Goal: Task Accomplishment & Management: Manage account settings

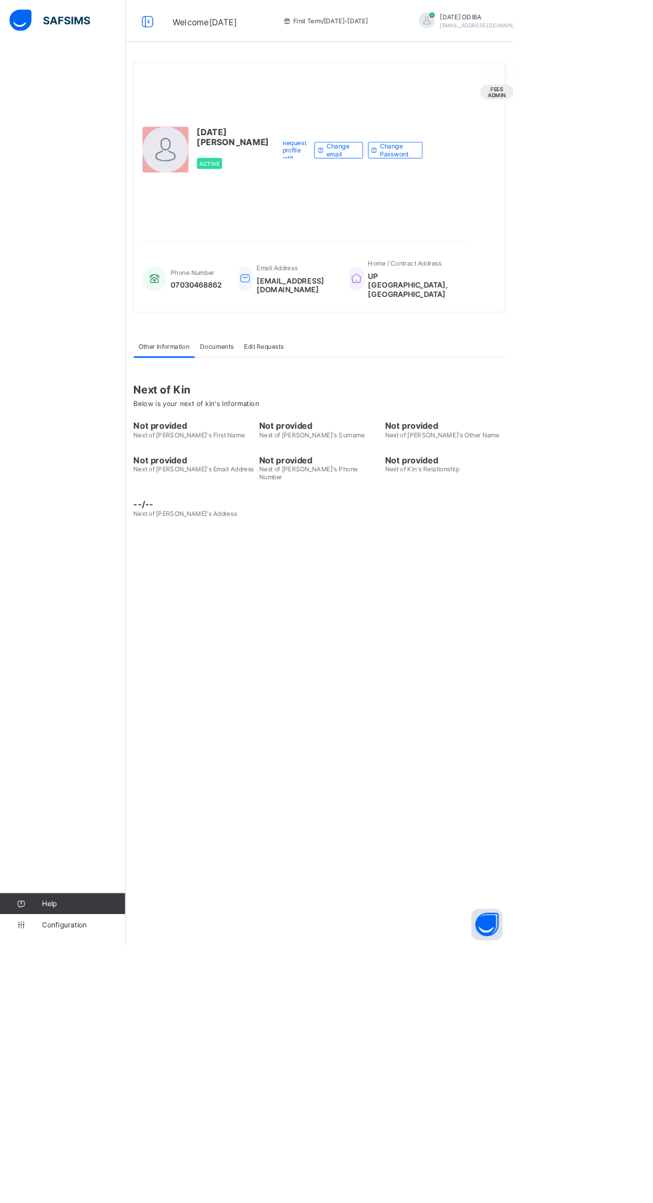
click at [105, 25] on img at bounding box center [63, 26] width 103 height 28
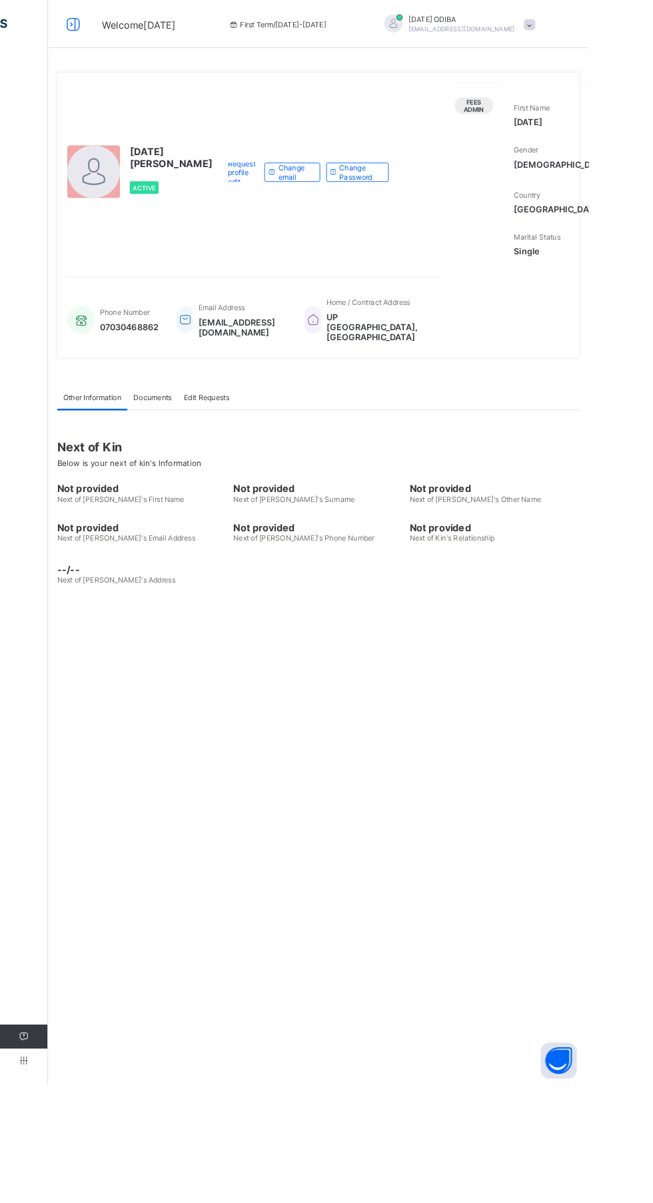
click at [127, 35] on span "Welcome FRIDAY" at bounding box center [153, 27] width 81 height 13
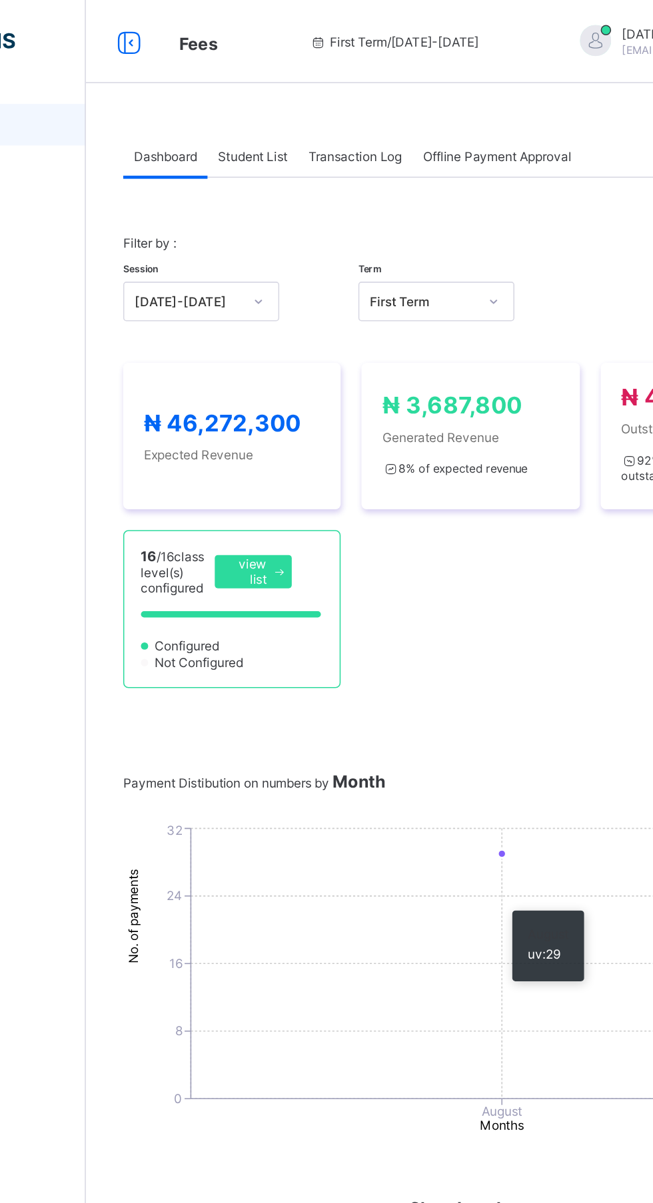
click at [277, 101] on span "Student List" at bounding box center [266, 100] width 45 height 10
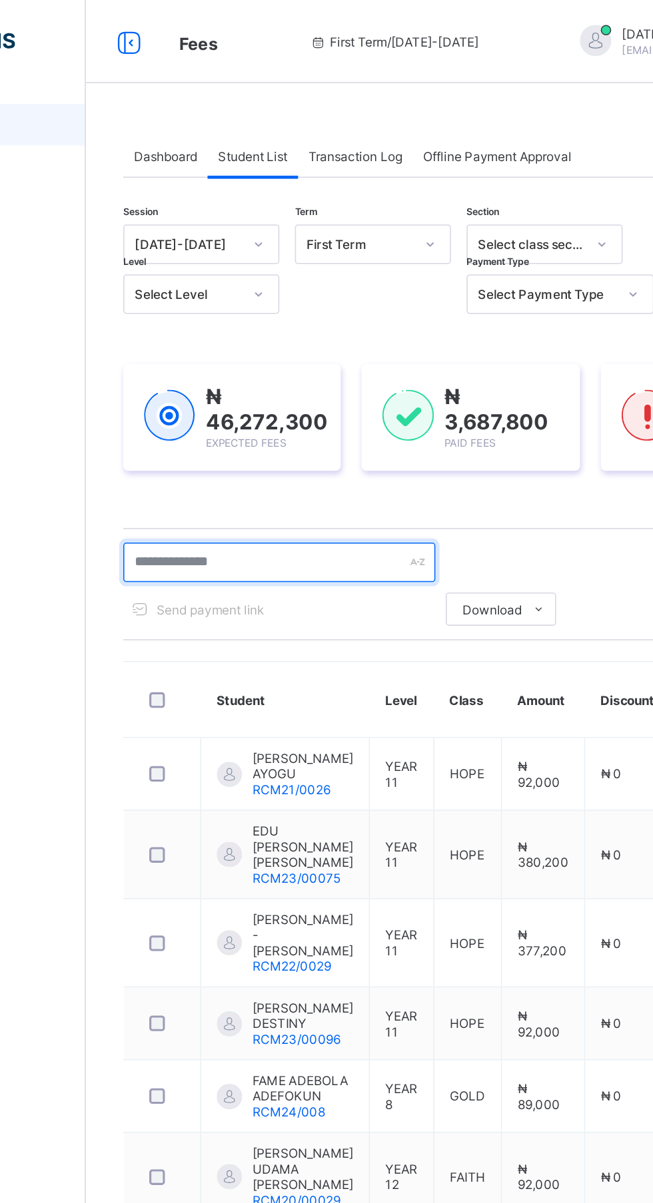
click at [255, 359] on input "text" at bounding box center [284, 360] width 200 height 25
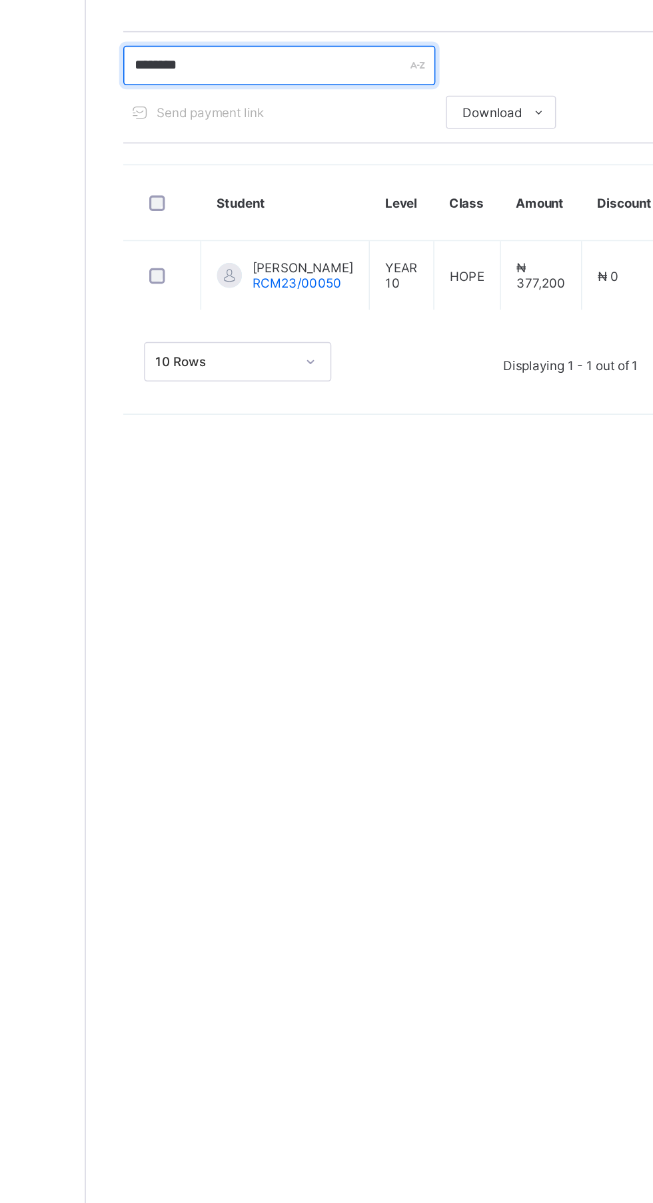
type input "********"
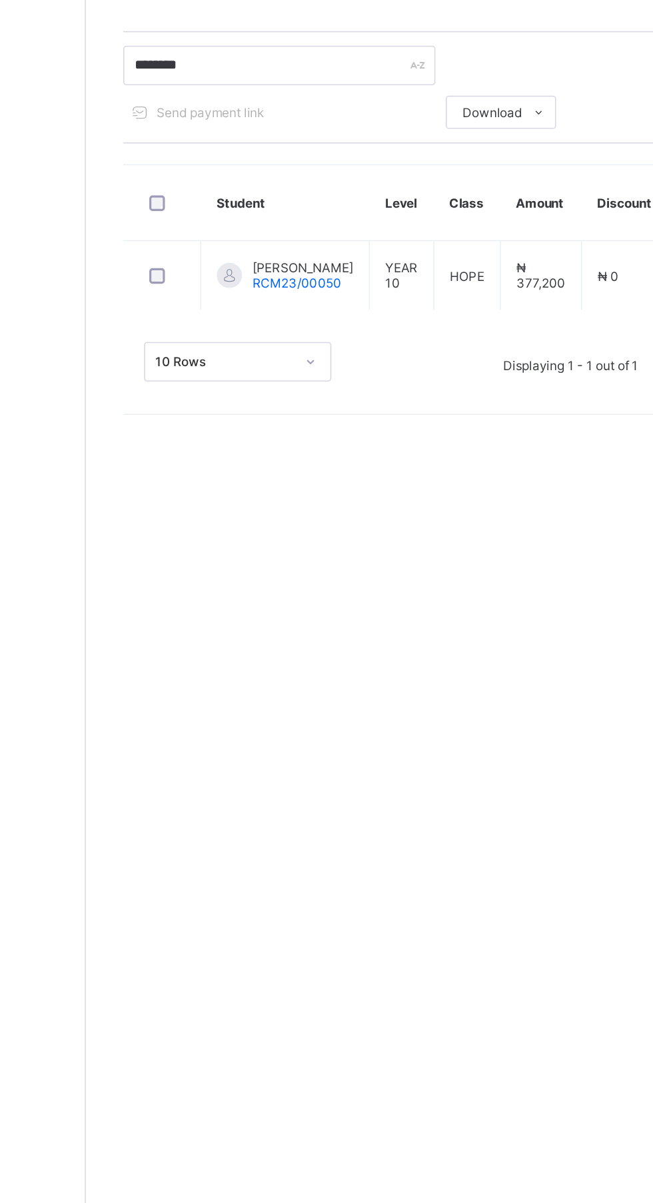
click at [401, 506] on td "HOPE" at bounding box center [404, 495] width 43 height 45
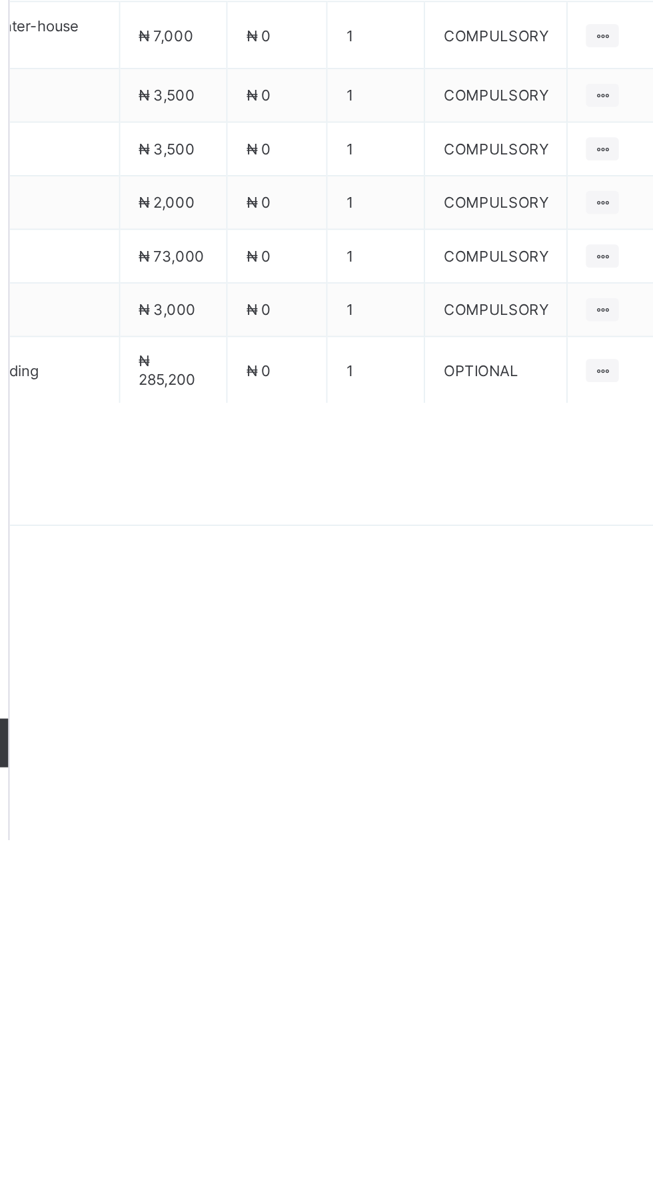
scroll to position [0, 115]
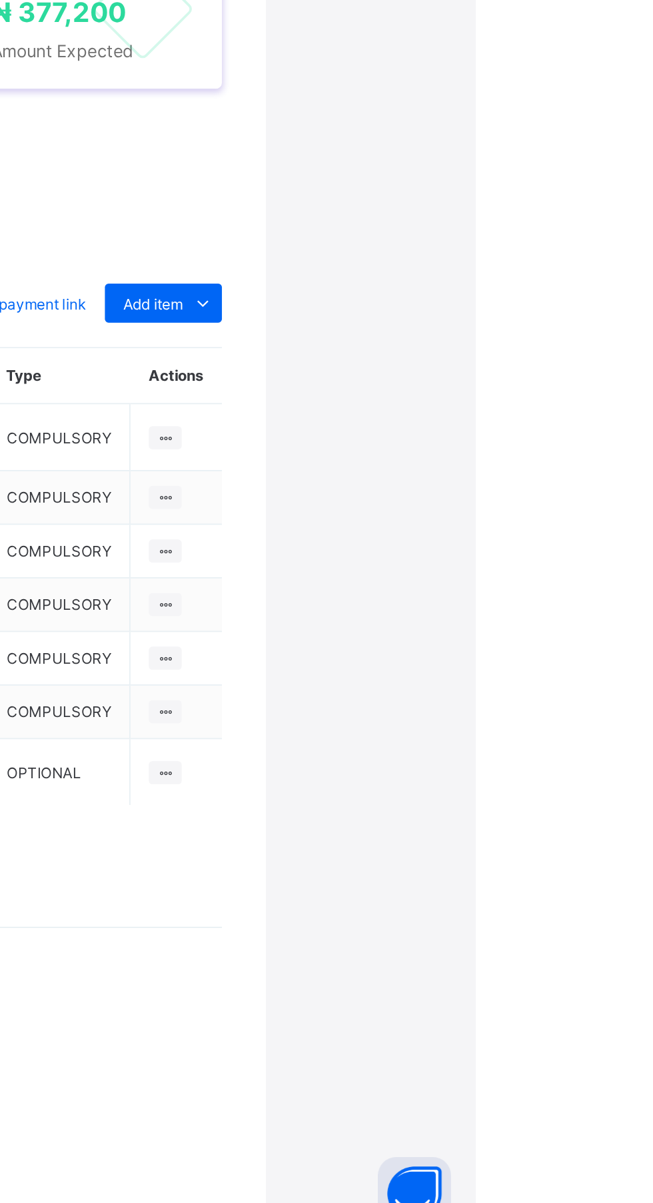
click at [497, 253] on icon at bounding box center [503, 689] width 15 height 13
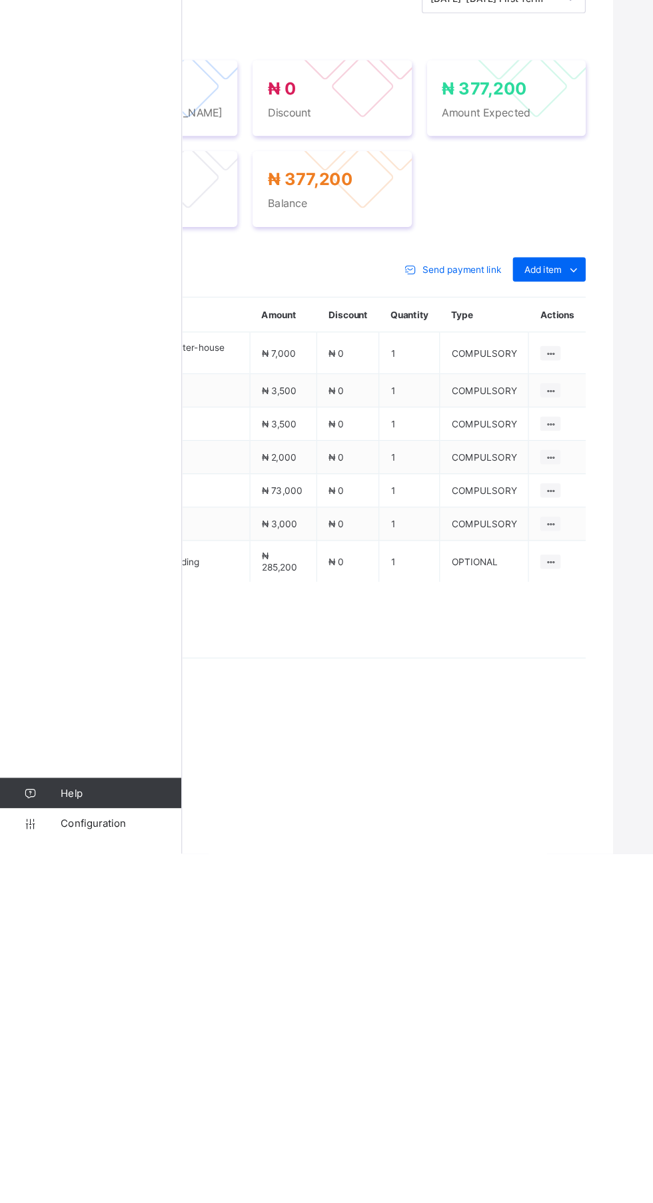
click at [326, 253] on div "Send payment link Add item Optional items Special bill" at bounding box center [291, 689] width 445 height 21
click at [240, 253] on div "Send payment link Add item Optional items Special bill" at bounding box center [291, 689] width 445 height 21
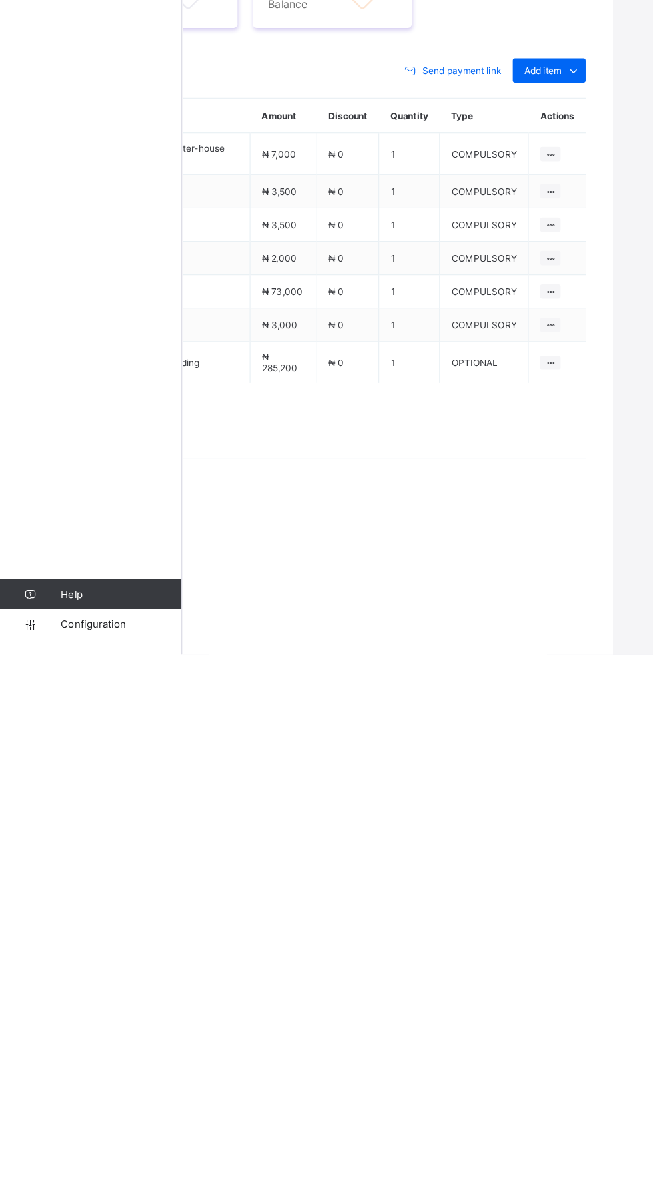
click at [482, 253] on icon at bounding box center [482, 764] width 11 height 10
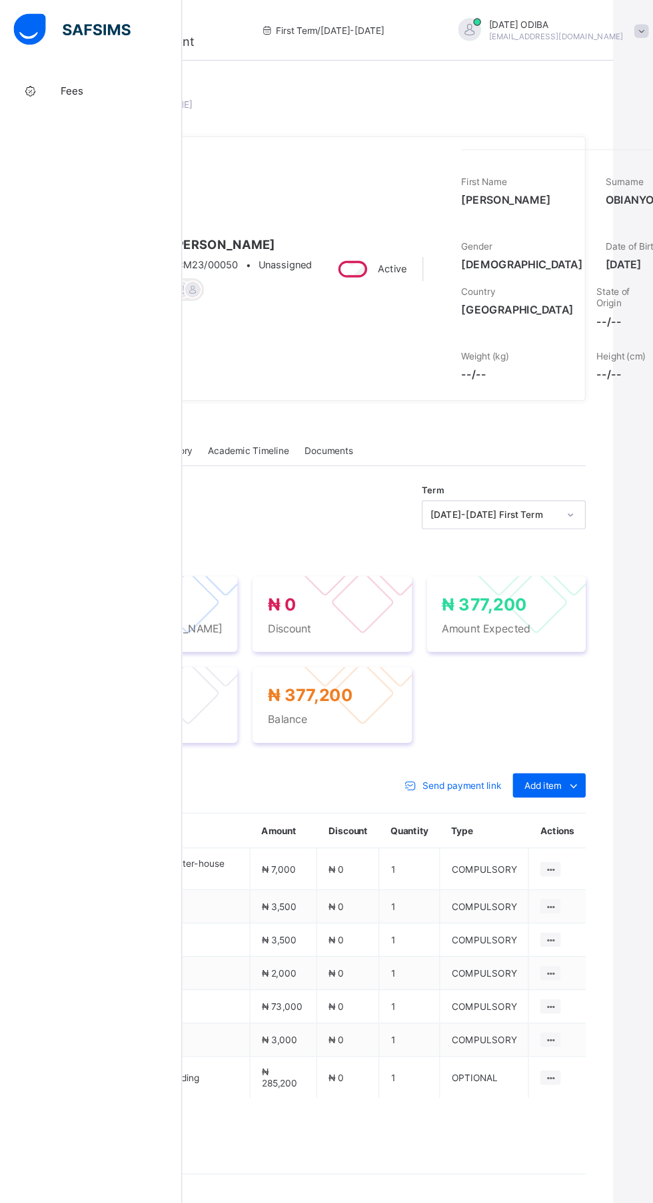
click at [63, 80] on span "Fees" at bounding box center [106, 80] width 107 height 11
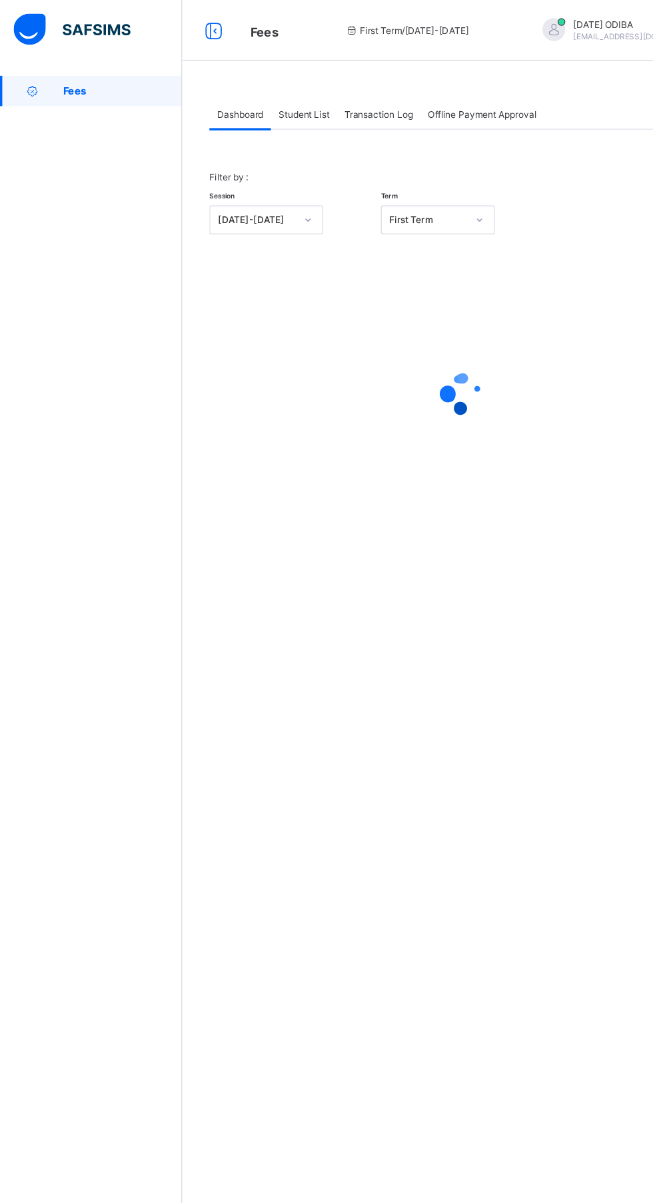
click at [268, 100] on span "Student List" at bounding box center [266, 100] width 45 height 10
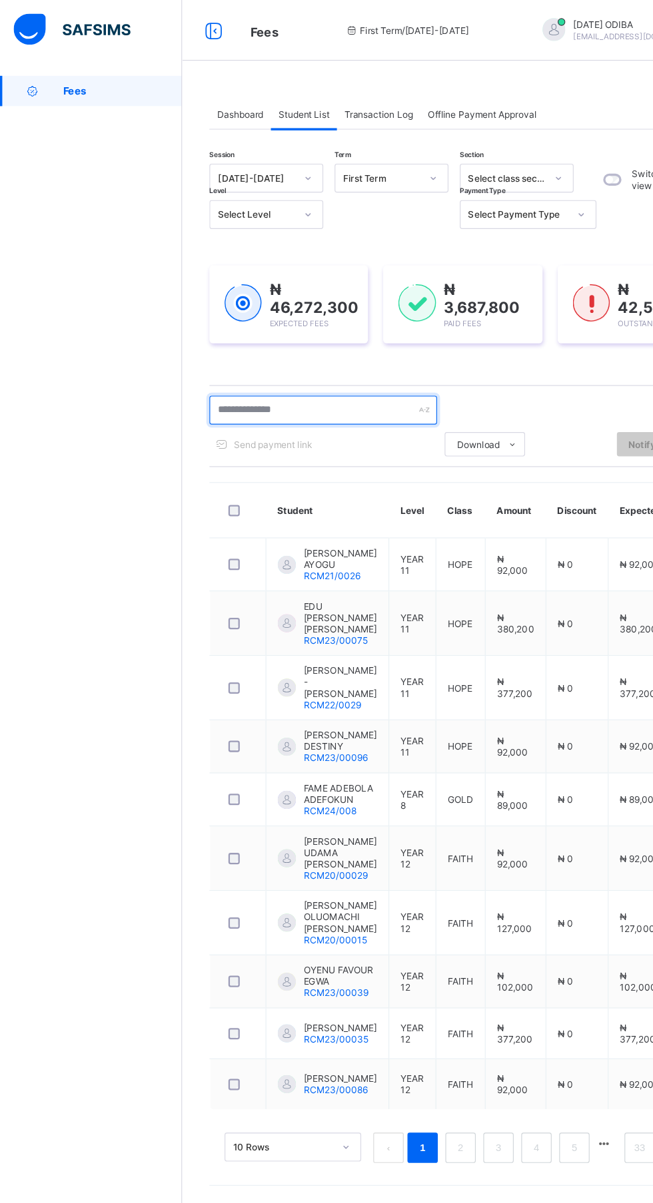
click at [281, 253] on input "text" at bounding box center [284, 360] width 200 height 25
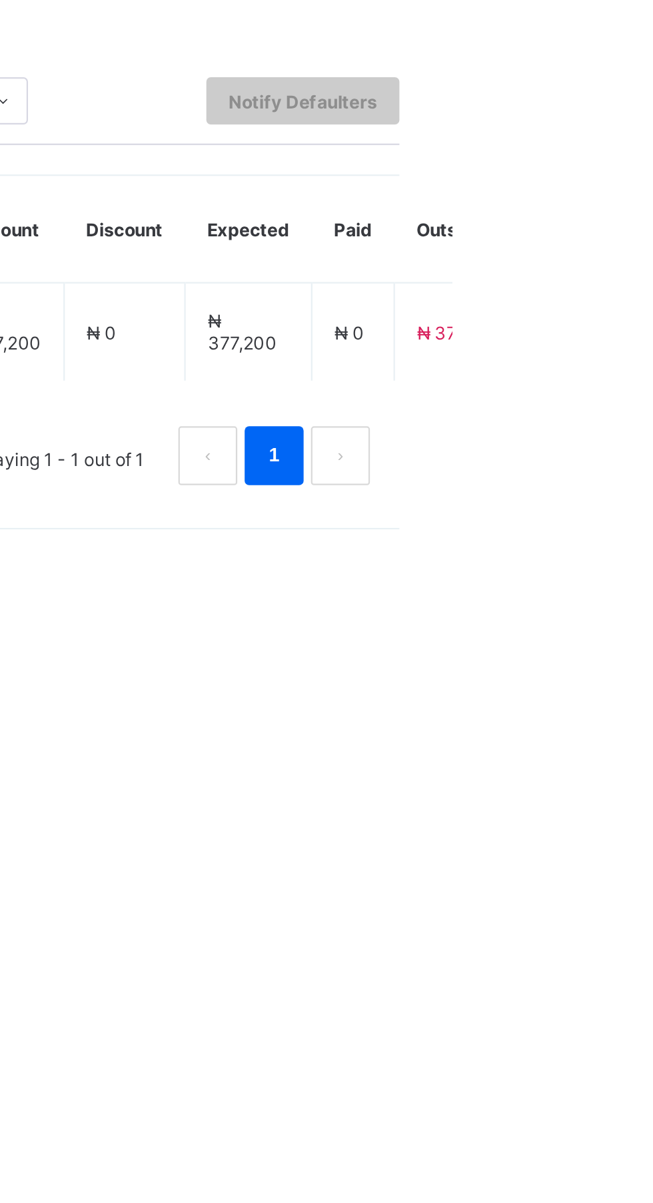
type input "*********"
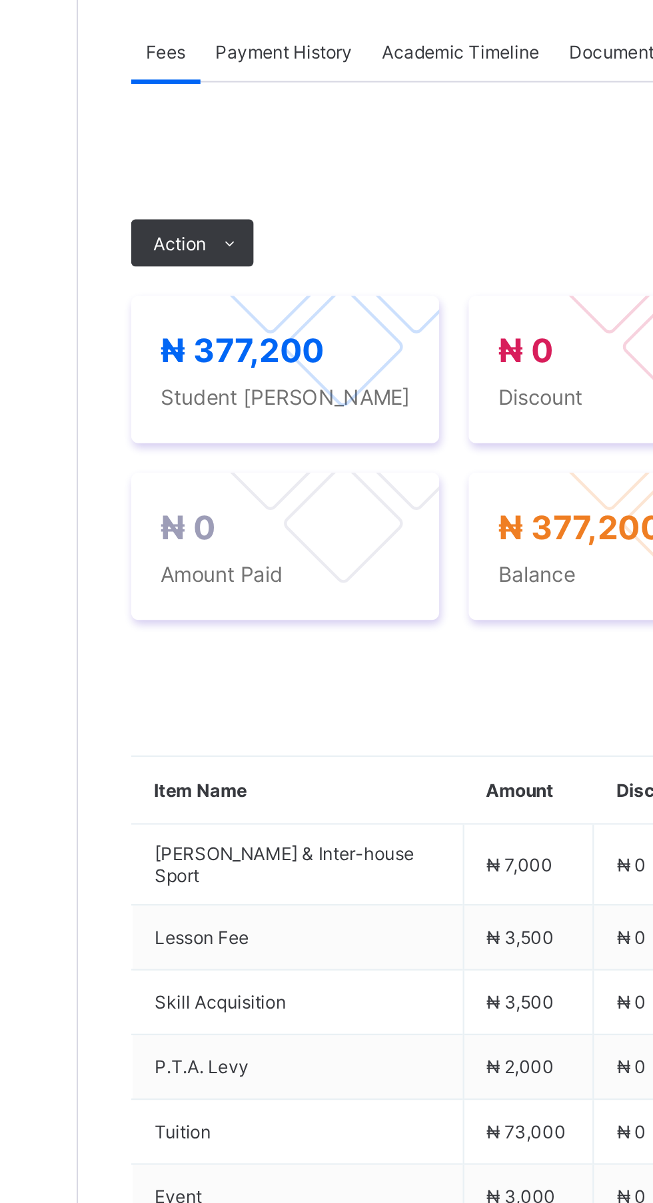
click at [230, 253] on icon at bounding box center [229, 482] width 10 height 9
click at [0, 0] on li "Receive Payment" at bounding box center [0, 0] width 0 height 0
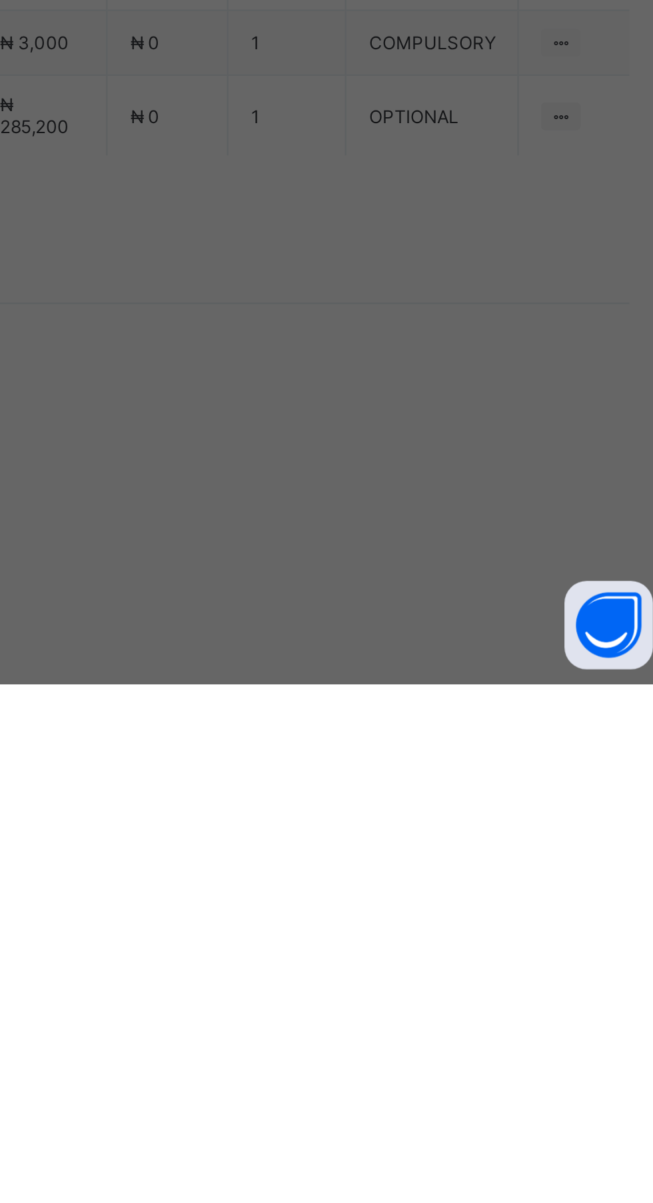
click at [295, 253] on div "Zenith Bank - Royal College Masaka" at bounding box center [272, 770] width 46 height 61
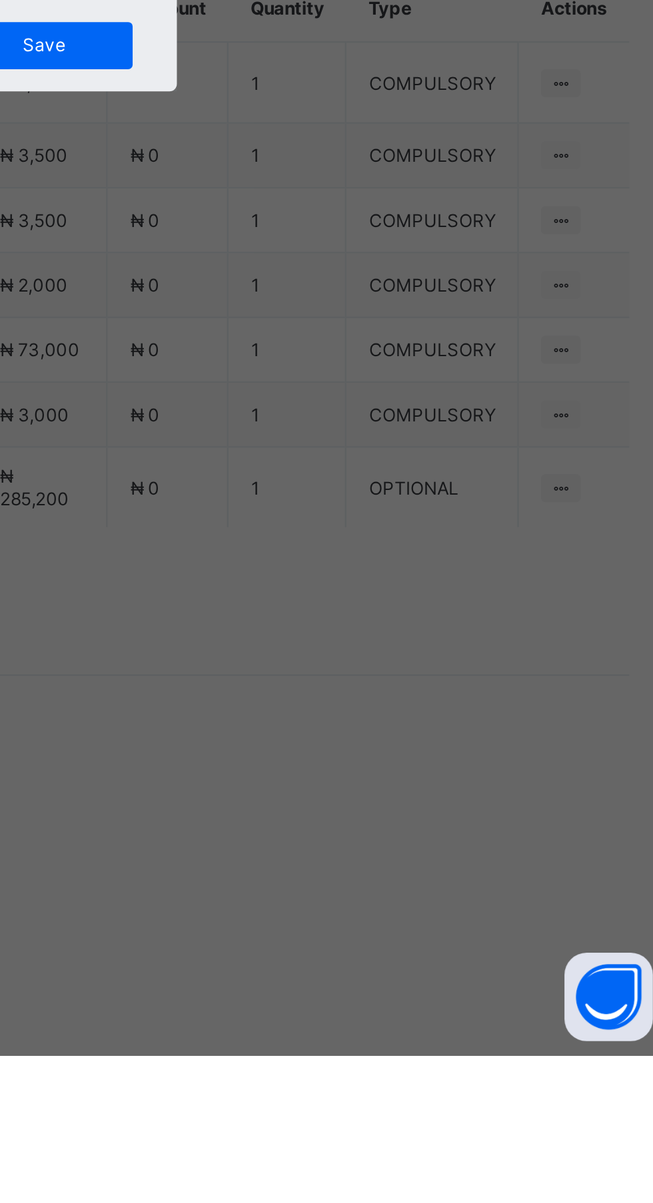
click at [350, 253] on input "text" at bounding box center [325, 631] width 47 height 28
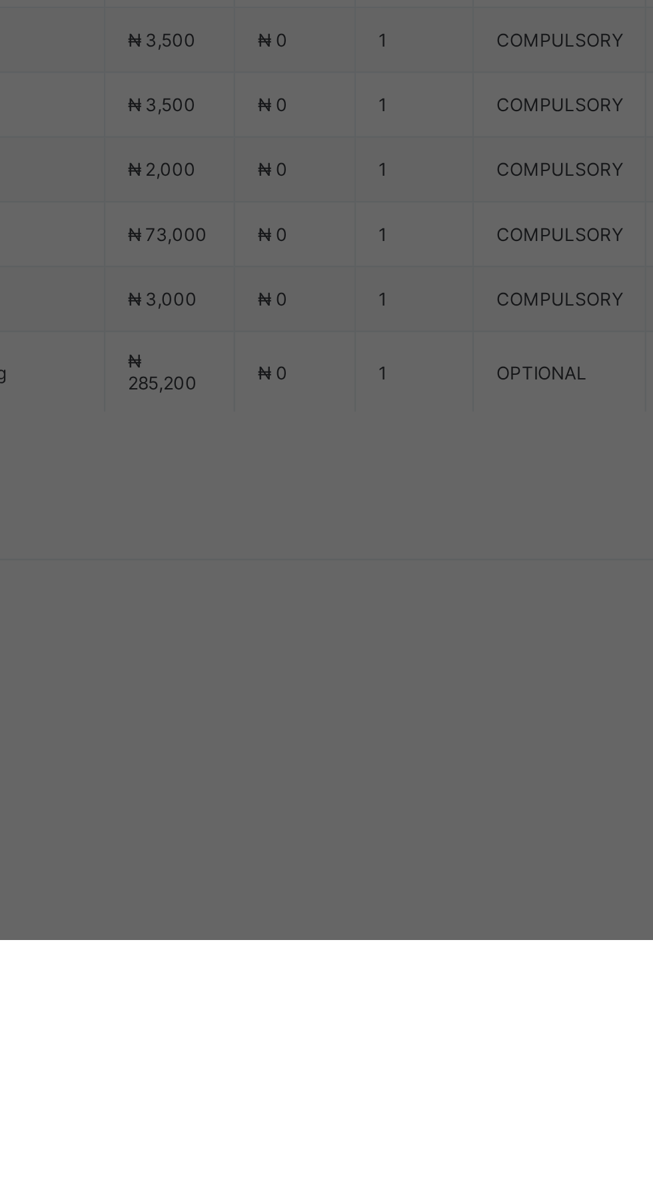
click at [333, 253] on input "date" at bounding box center [290, 685] width 85 height 28
type input "**********"
click at [368, 253] on input "currency" at bounding box center [354, 692] width 29 height 28
type input "*********"
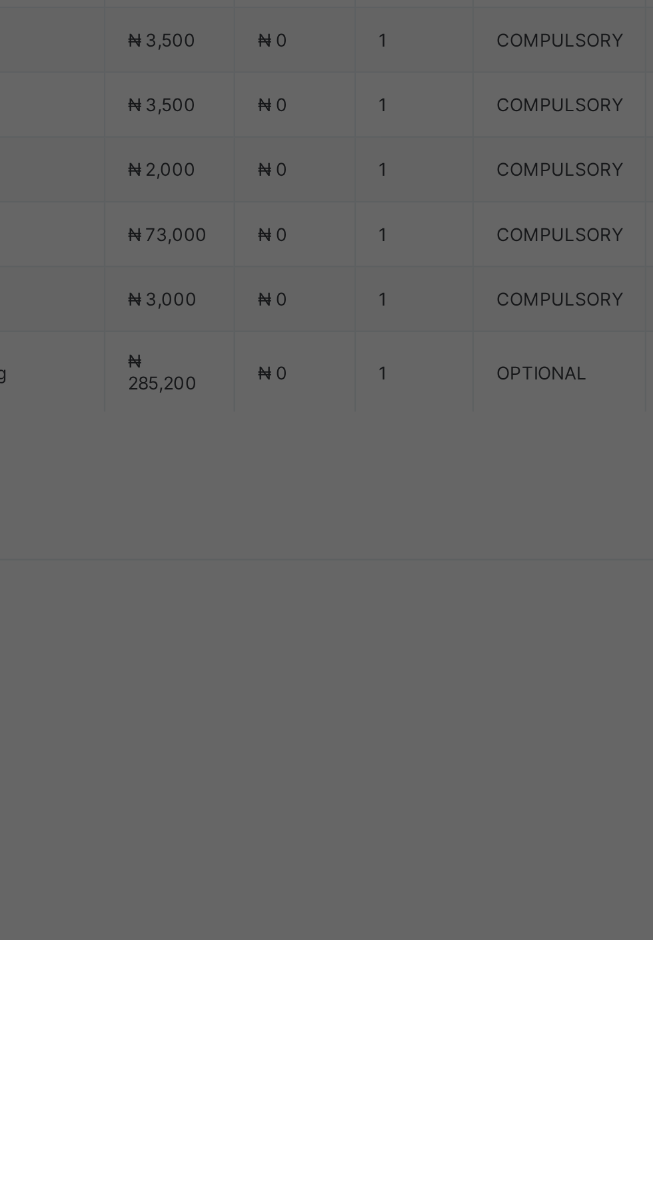
click at [404, 253] on div "Save" at bounding box center [364, 746] width 80 height 21
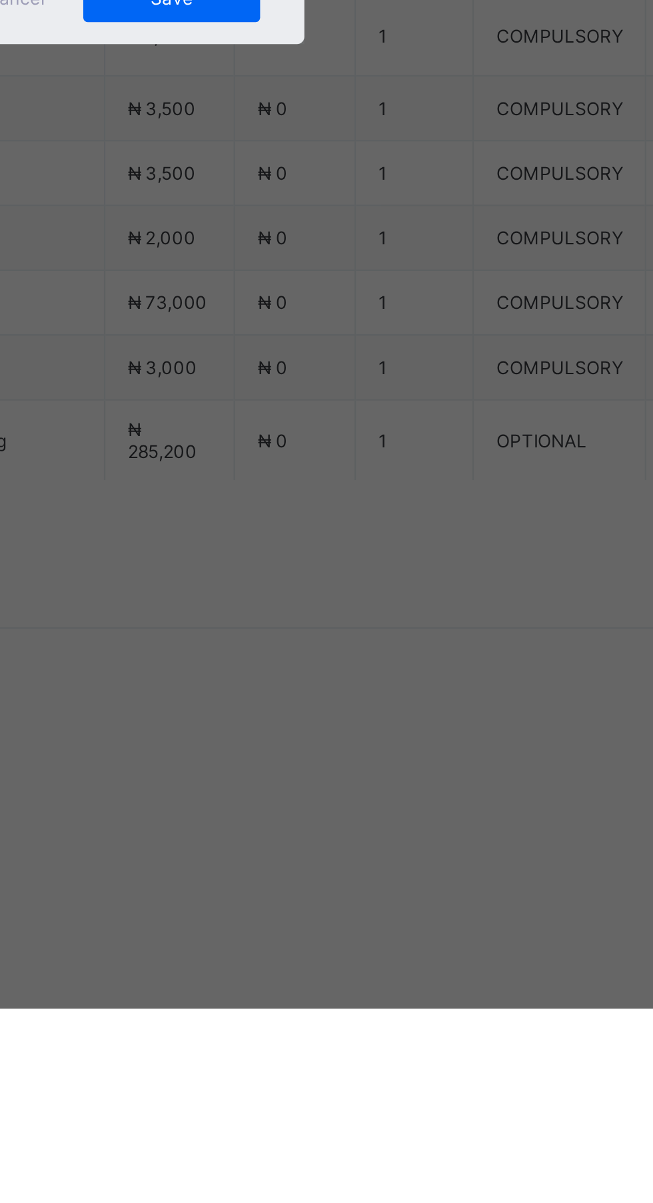
click at [350, 253] on div at bounding box center [325, 631] width 47 height 28
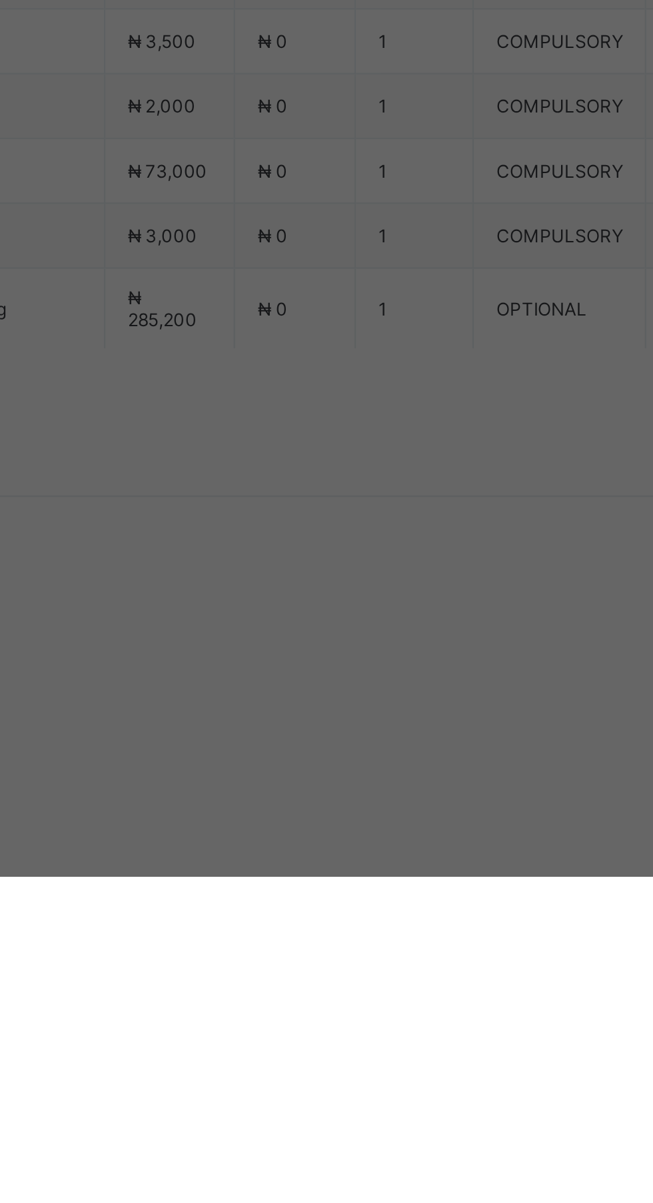
click at [394, 253] on span "Save" at bounding box center [364, 746] width 60 height 10
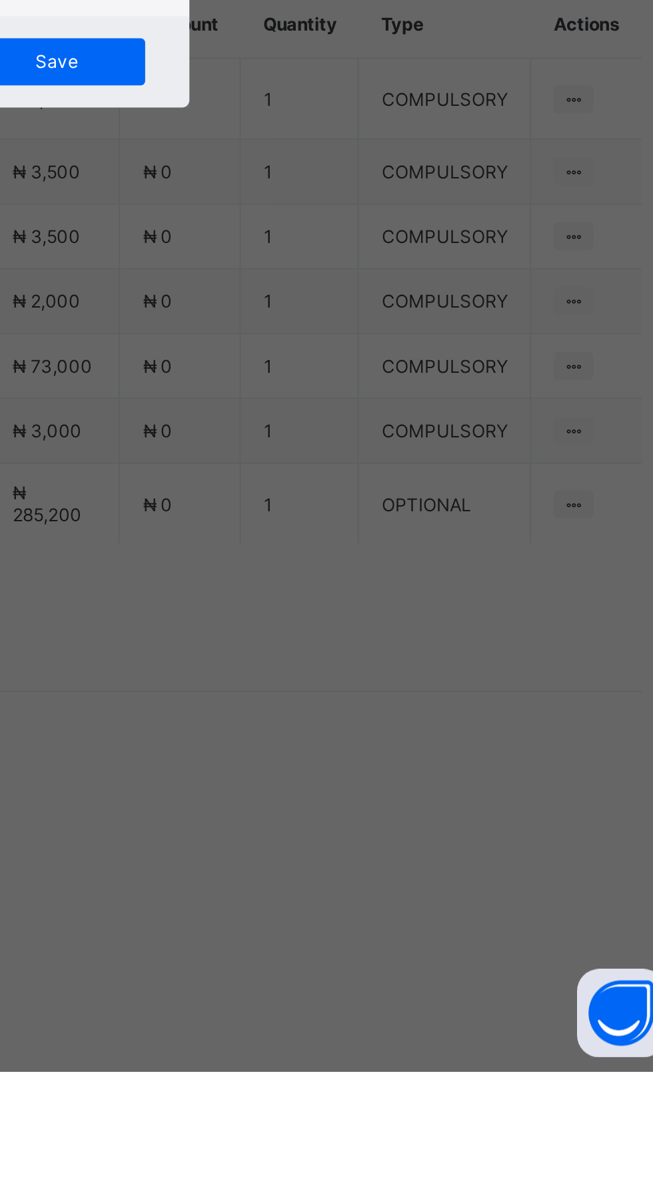
click at [350, 253] on input "***" at bounding box center [325, 631] width 47 height 28
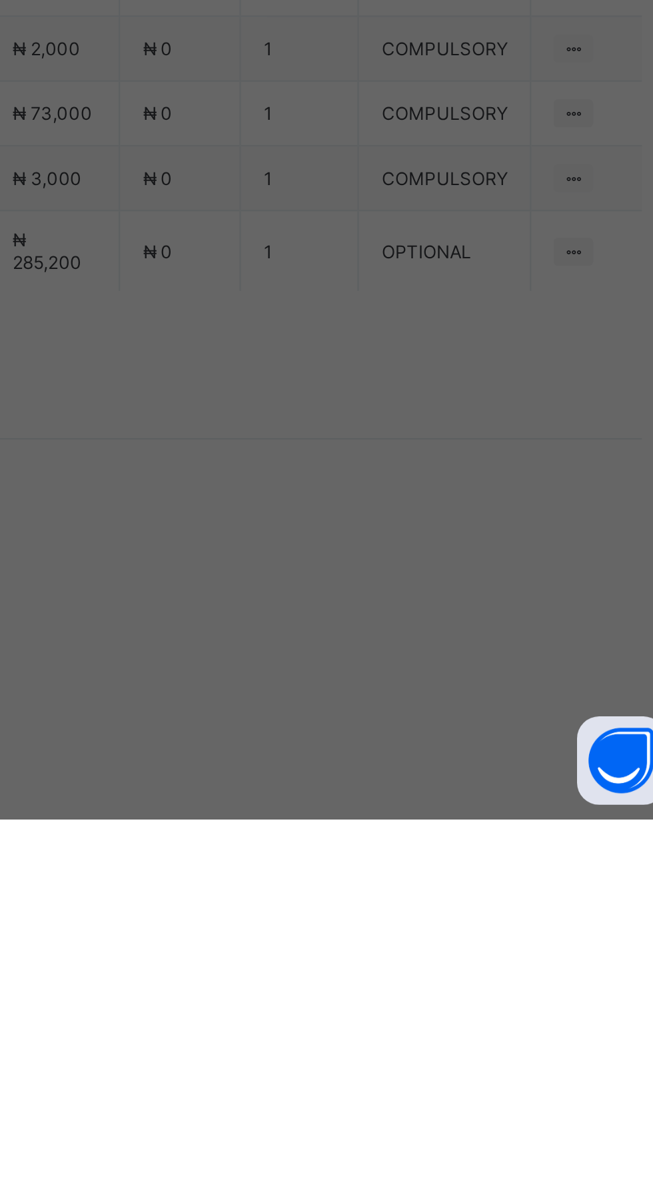
type input "******"
click at [394, 253] on span "Save" at bounding box center [364, 746] width 60 height 10
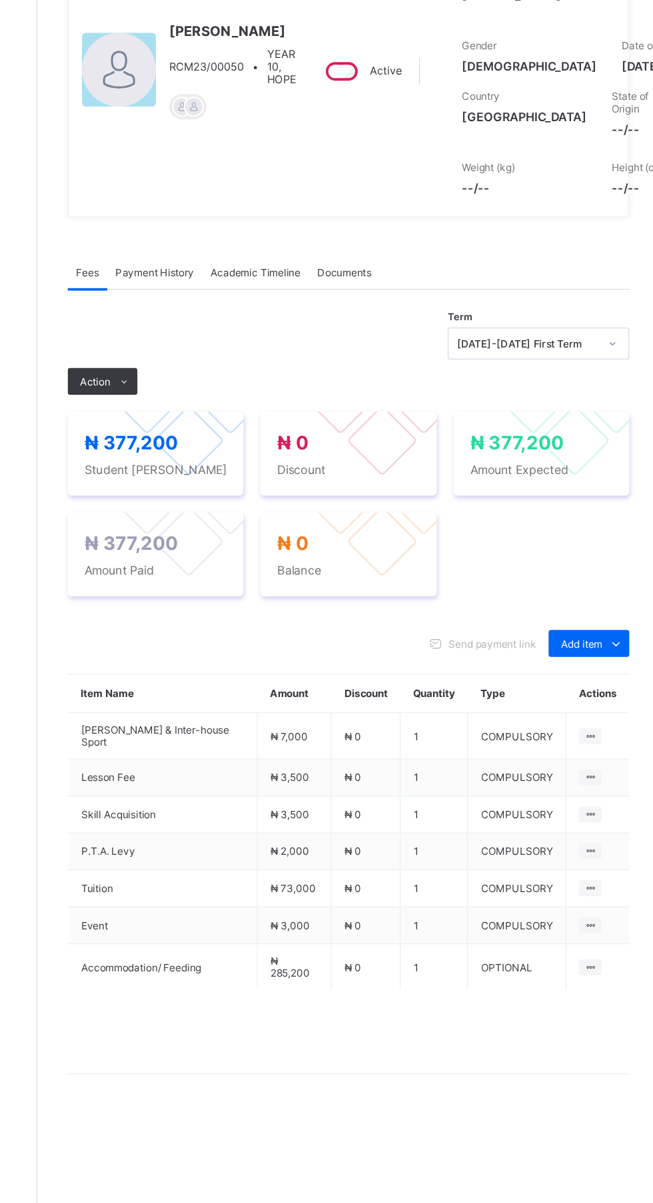
click at [214, 253] on div "Action" at bounding box center [211, 481] width 55 height 21
click at [466, 253] on div "Term 2025-2026 First Term Action Receive Payment Manage Discount Send Email Rem…" at bounding box center [406, 466] width 445 height 53
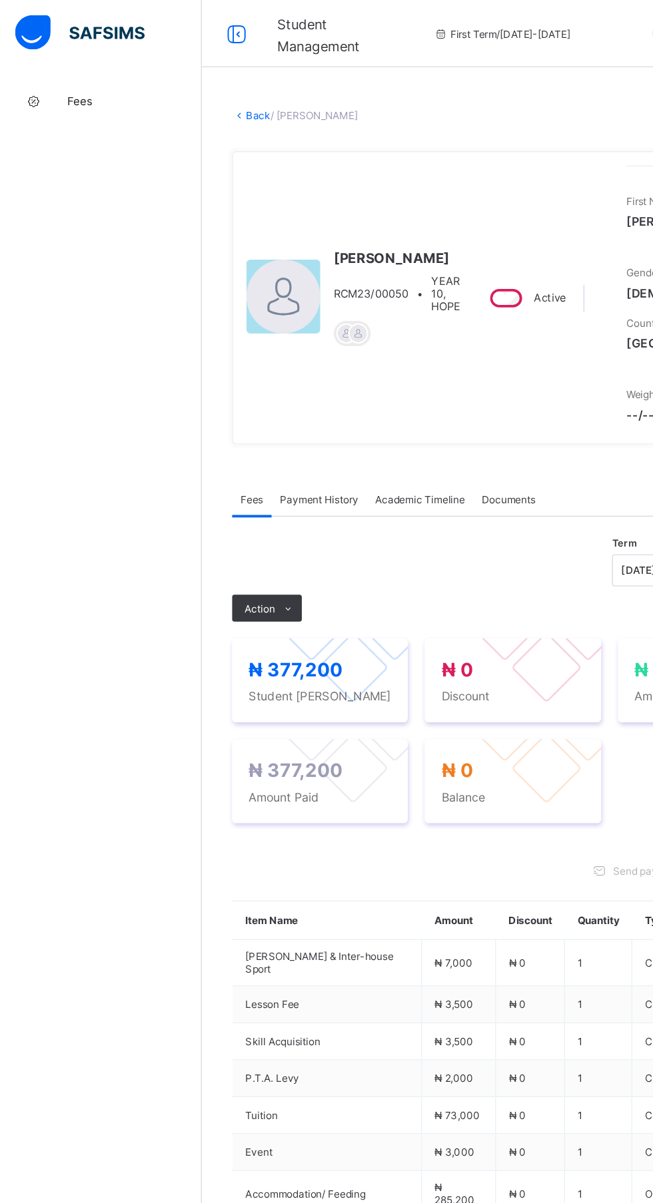
click at [284, 91] on span "/ CHRISTABEL KAMSI OBIANYOR" at bounding box center [248, 92] width 69 height 10
click at [202, 20] on div at bounding box center [187, 26] width 43 height 21
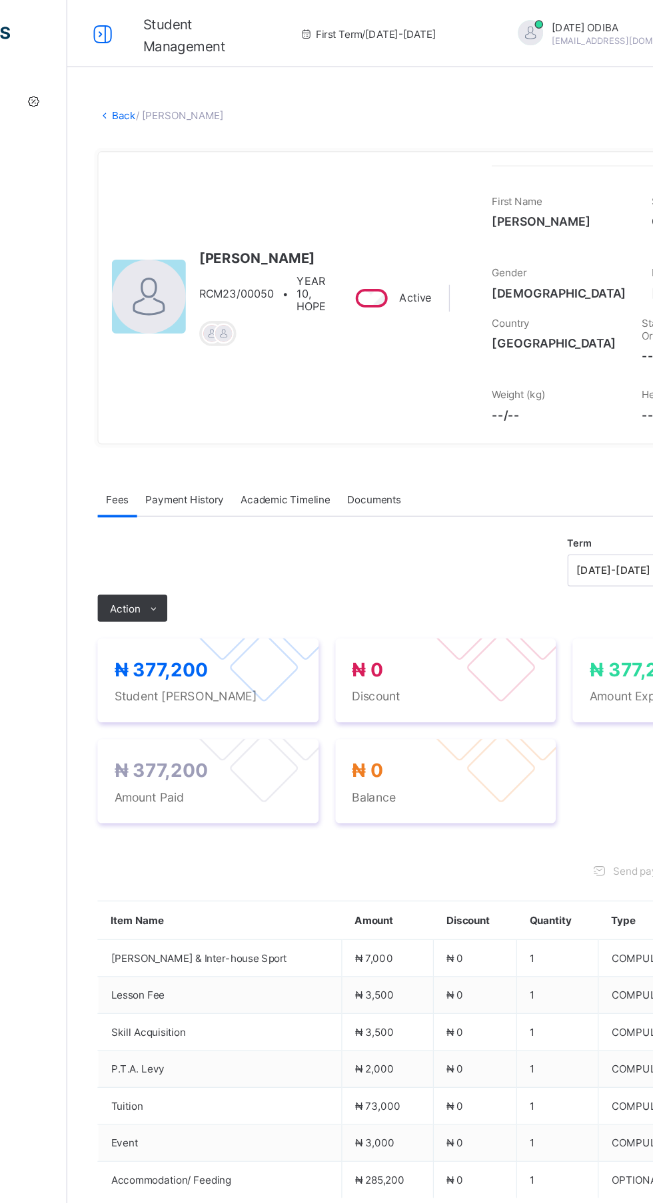
click at [184, 25] on div "Student Management" at bounding box center [146, 26] width 92 height 35
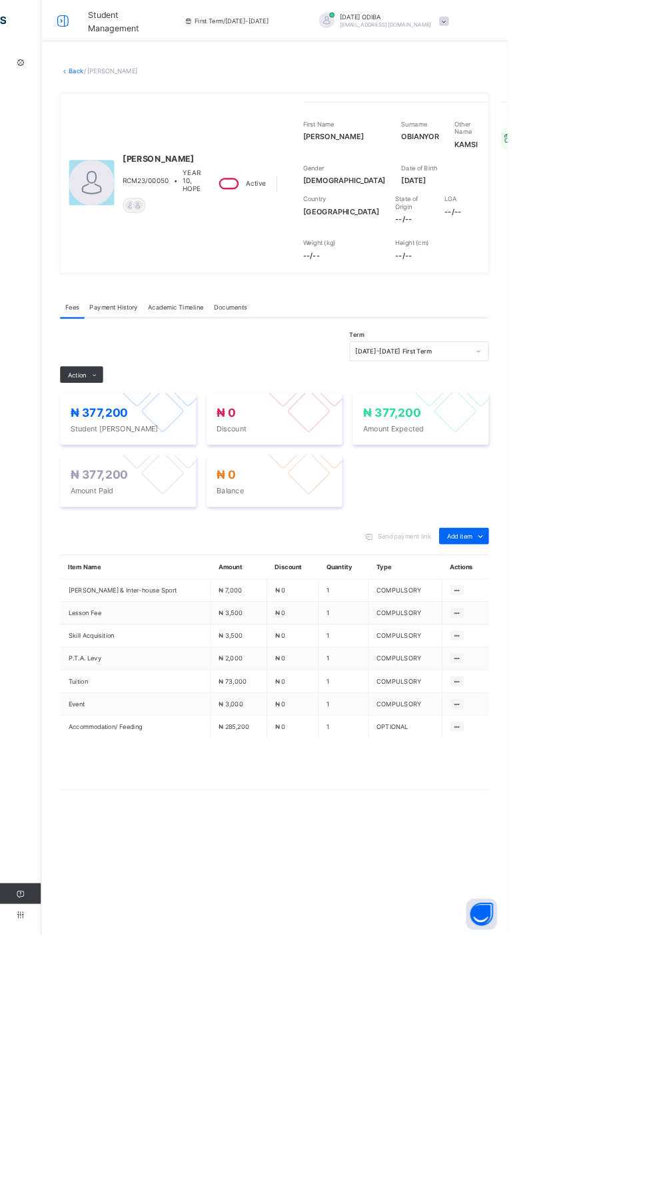
click at [98, 26] on div at bounding box center [81, 26] width 43 height 21
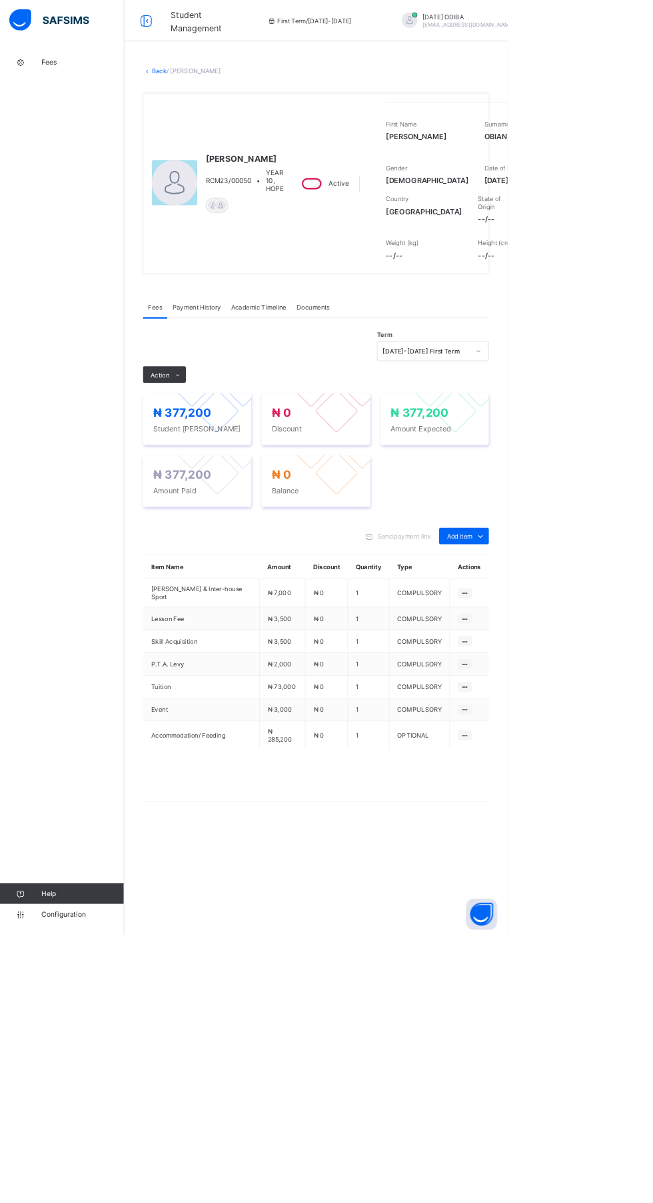
click at [81, 89] on link "Fees" at bounding box center [80, 80] width 160 height 27
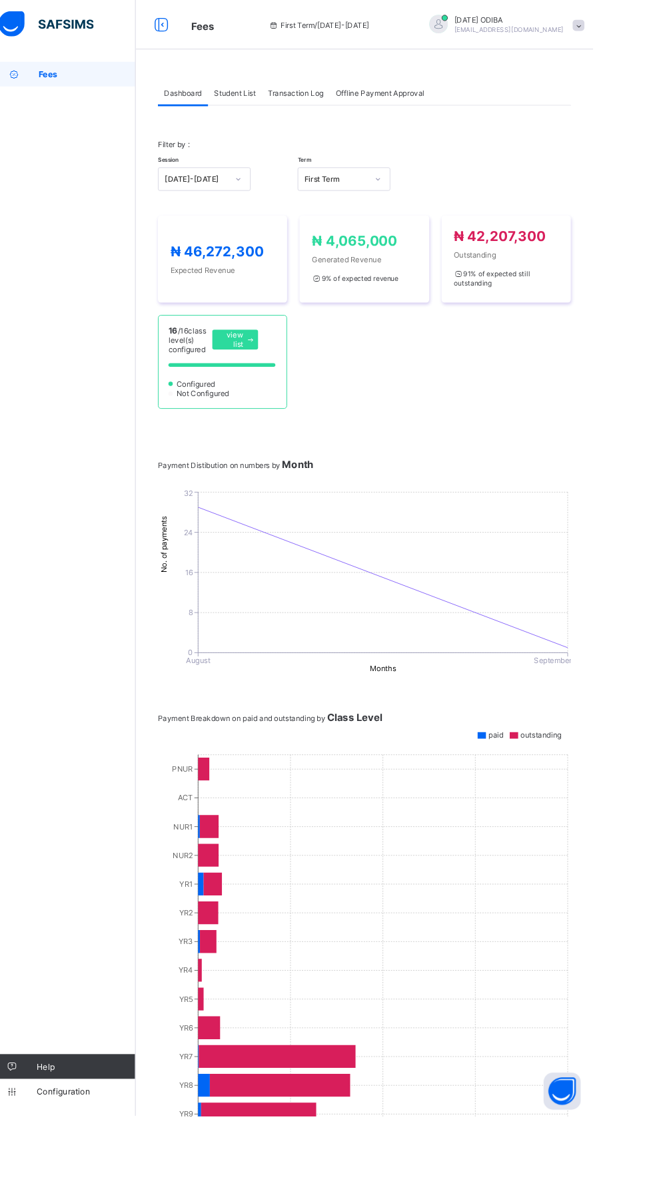
click at [264, 97] on span "Student List" at bounding box center [266, 100] width 45 height 10
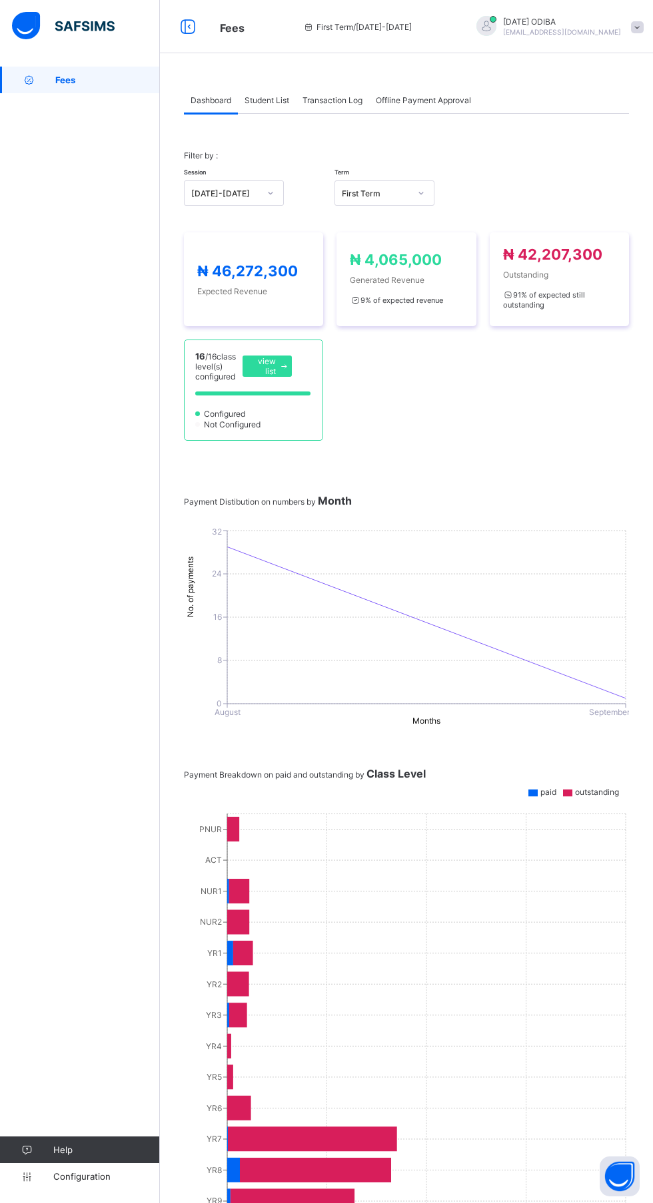
click at [78, 85] on span "Fees" at bounding box center [107, 80] width 105 height 11
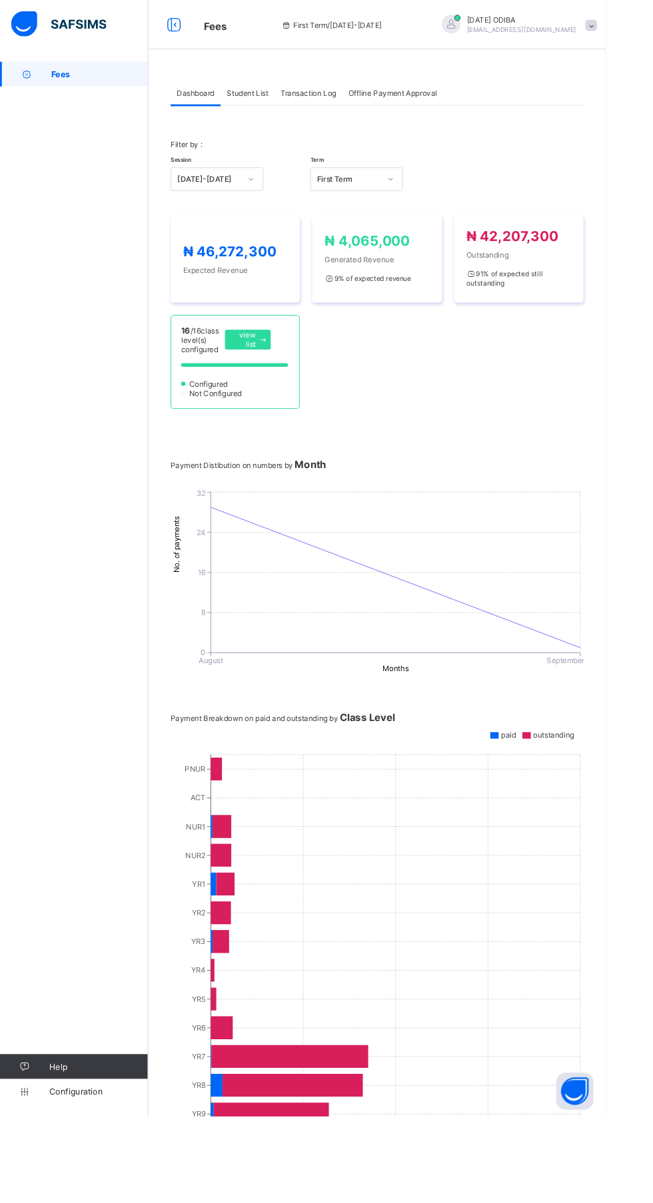
click at [273, 100] on span "Student List" at bounding box center [266, 100] width 45 height 10
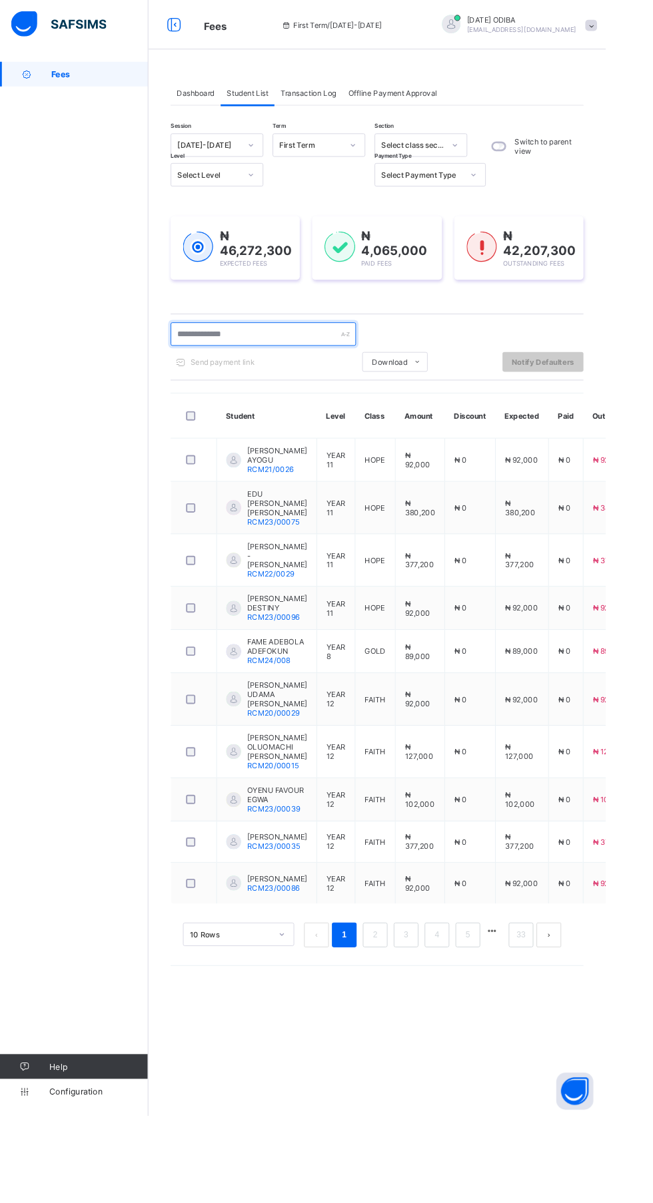
click at [276, 360] on input "text" at bounding box center [284, 360] width 200 height 25
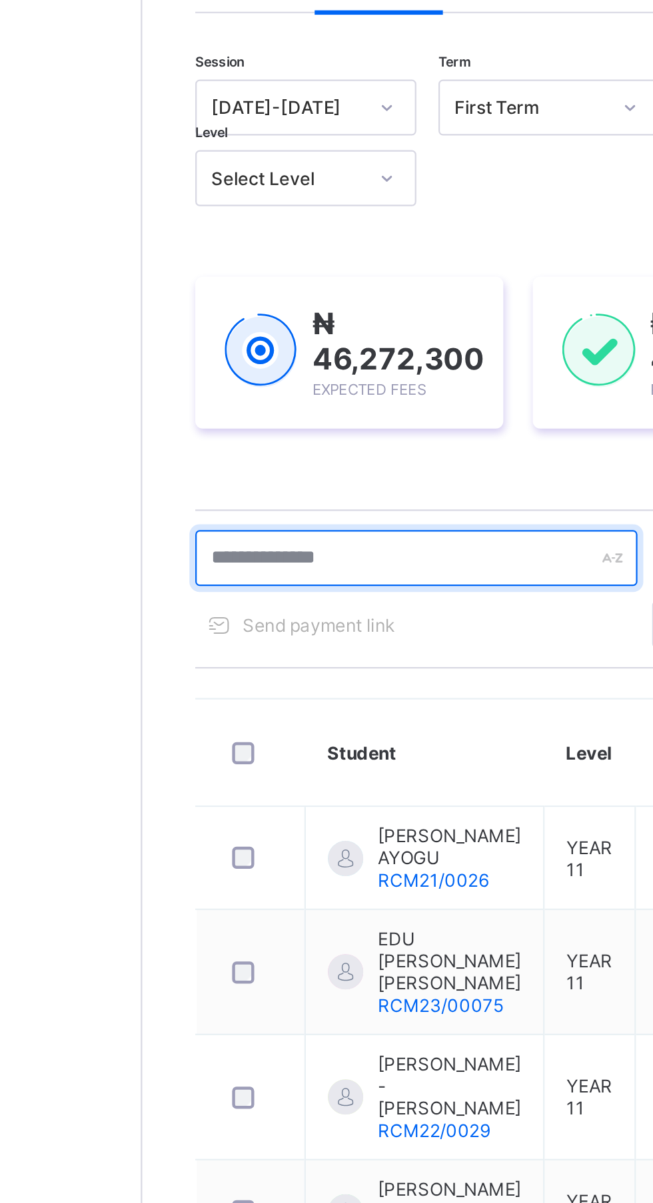
type input "********"
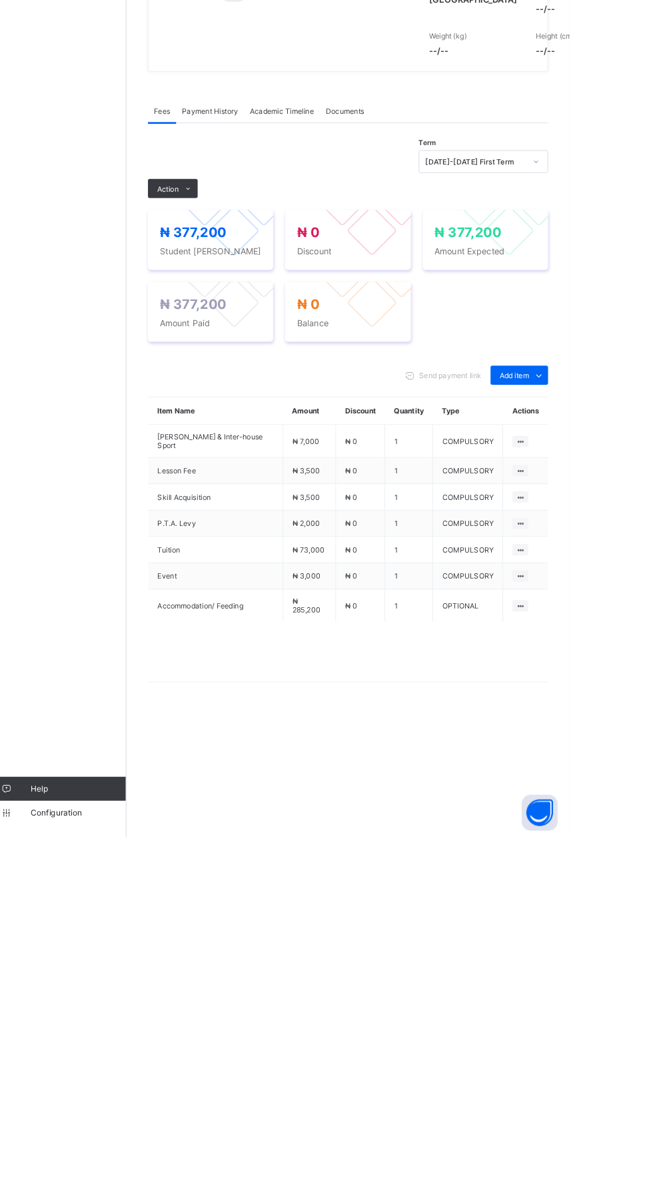
click at [277, 401] on span "Payment History" at bounding box center [253, 396] width 62 height 10
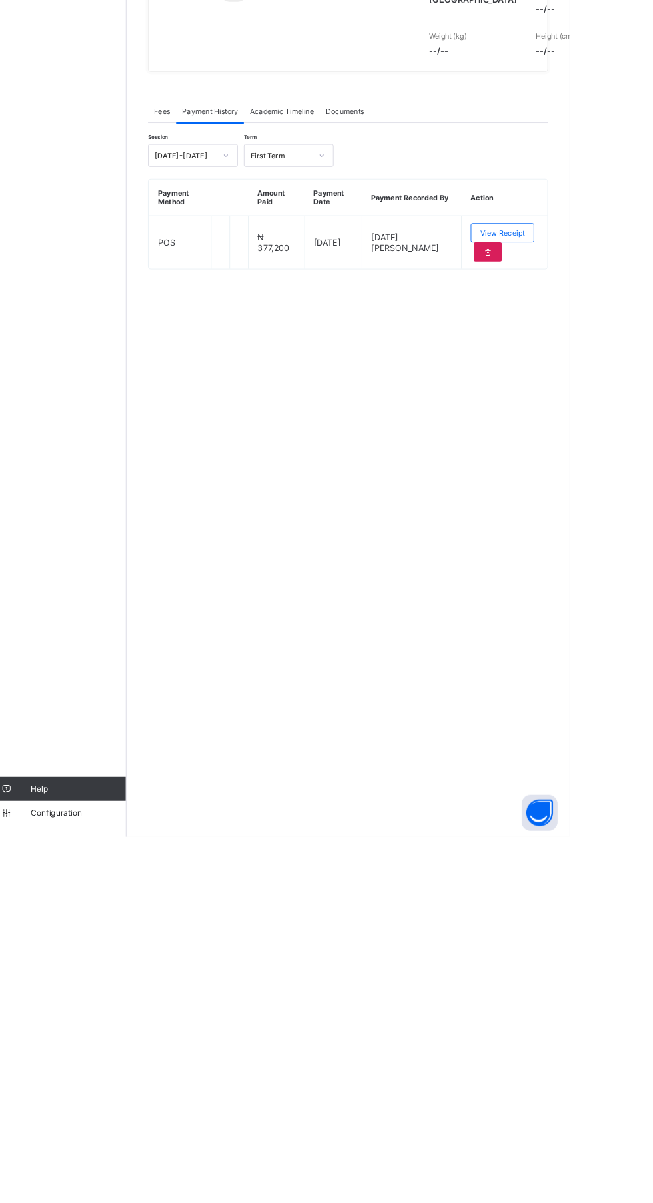
click at [585, 542] on div "View Receipt" at bounding box center [578, 531] width 71 height 21
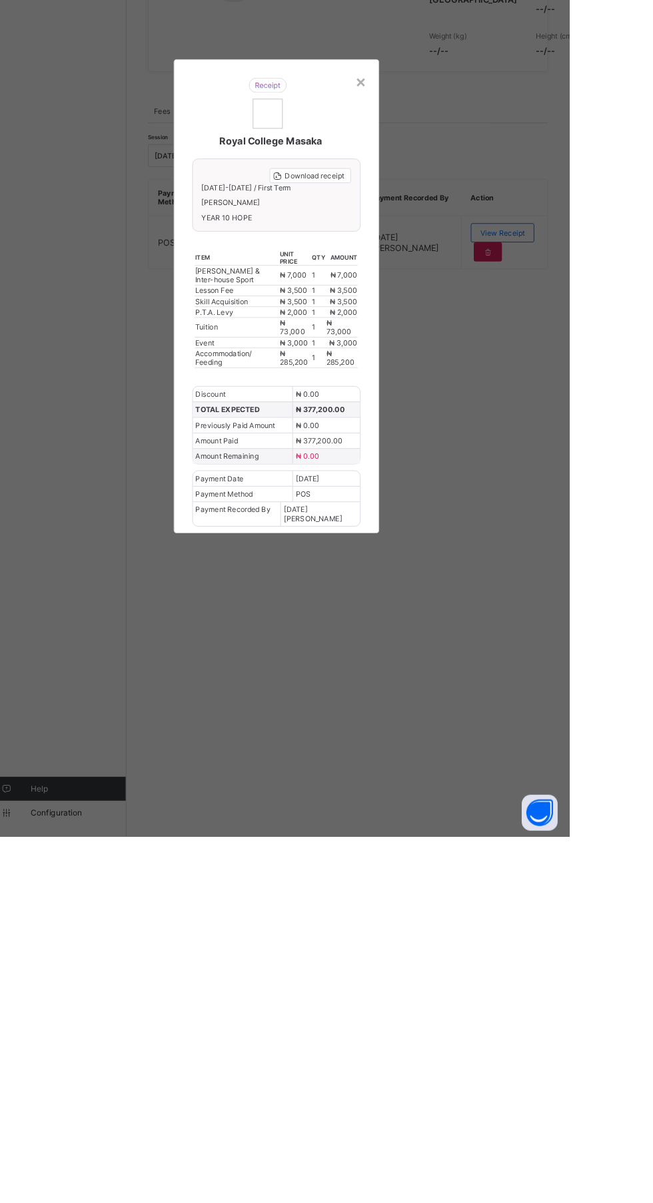
click at [402, 733] on span "₦ 377,200.00" at bounding box center [375, 728] width 54 height 10
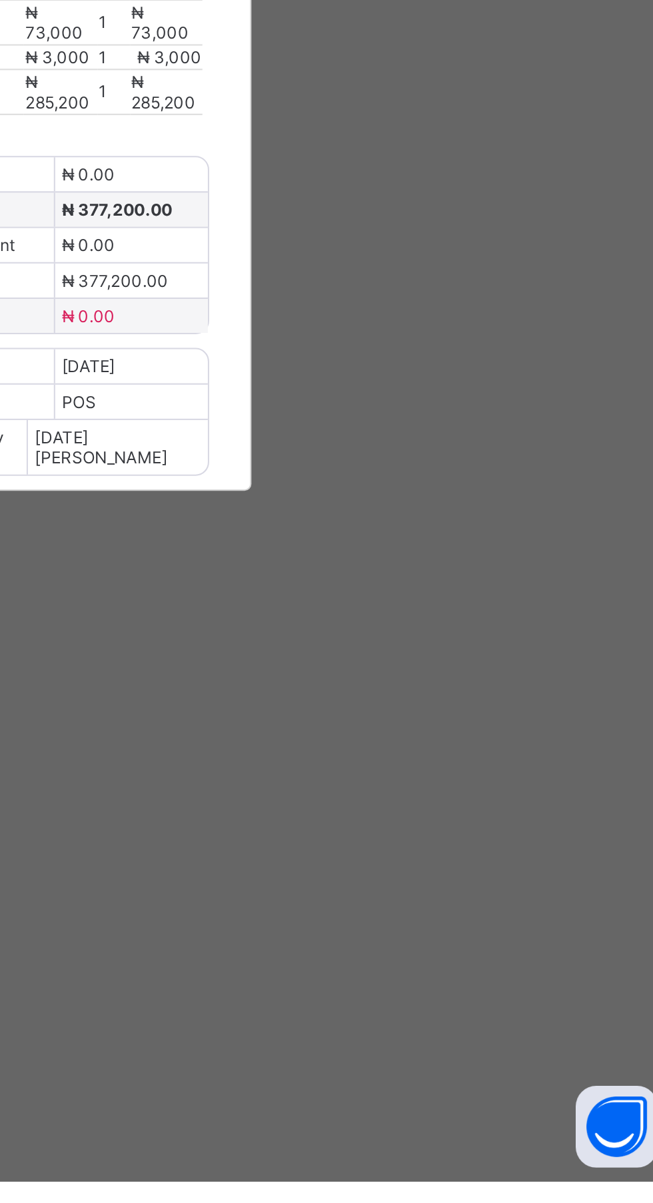
click at [402, 473] on span "Download receipt" at bounding box center [369, 468] width 66 height 10
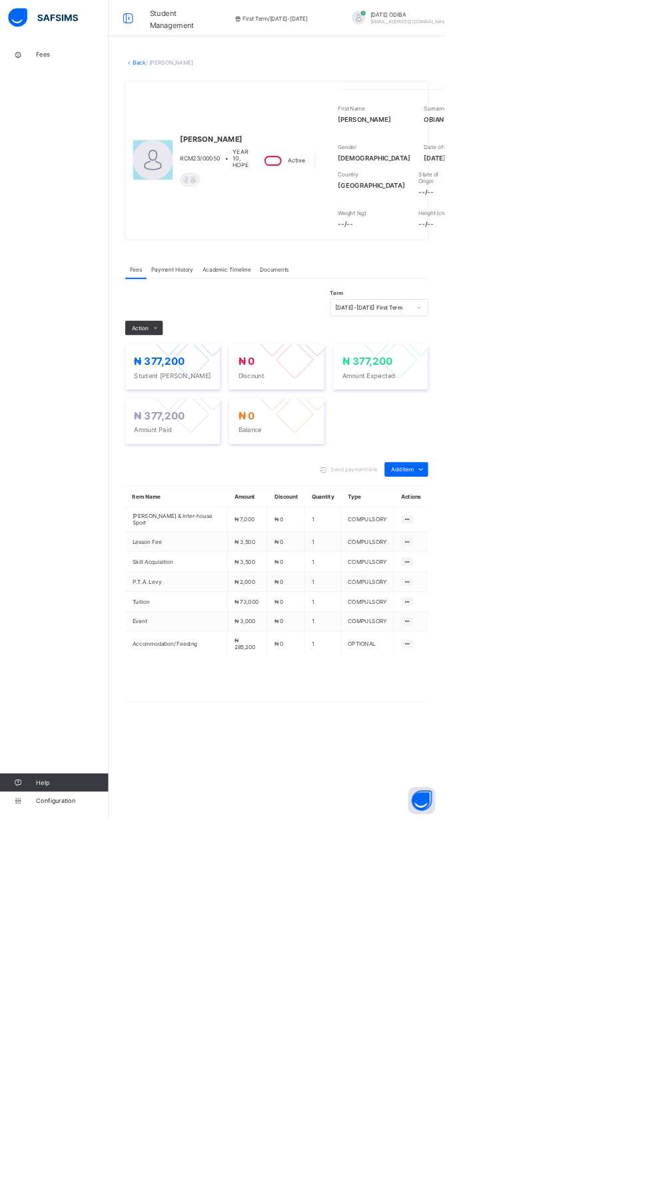
click at [64, 31] on img at bounding box center [63, 26] width 103 height 28
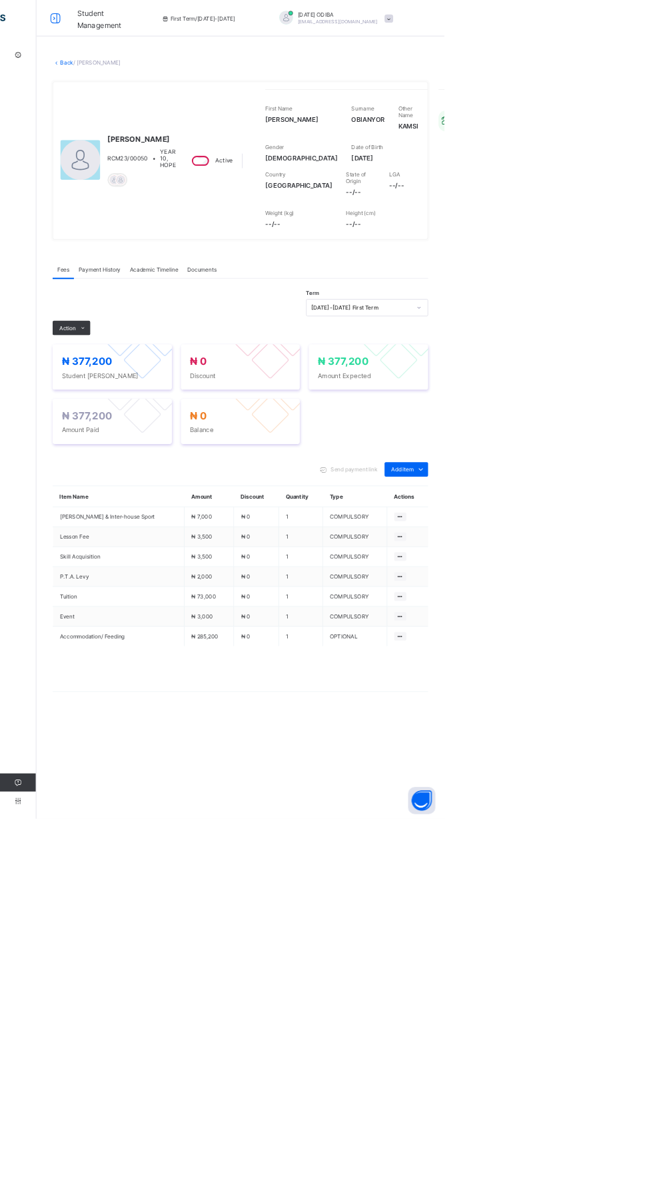
click at [28, 80] on icon at bounding box center [26, 80] width 53 height 10
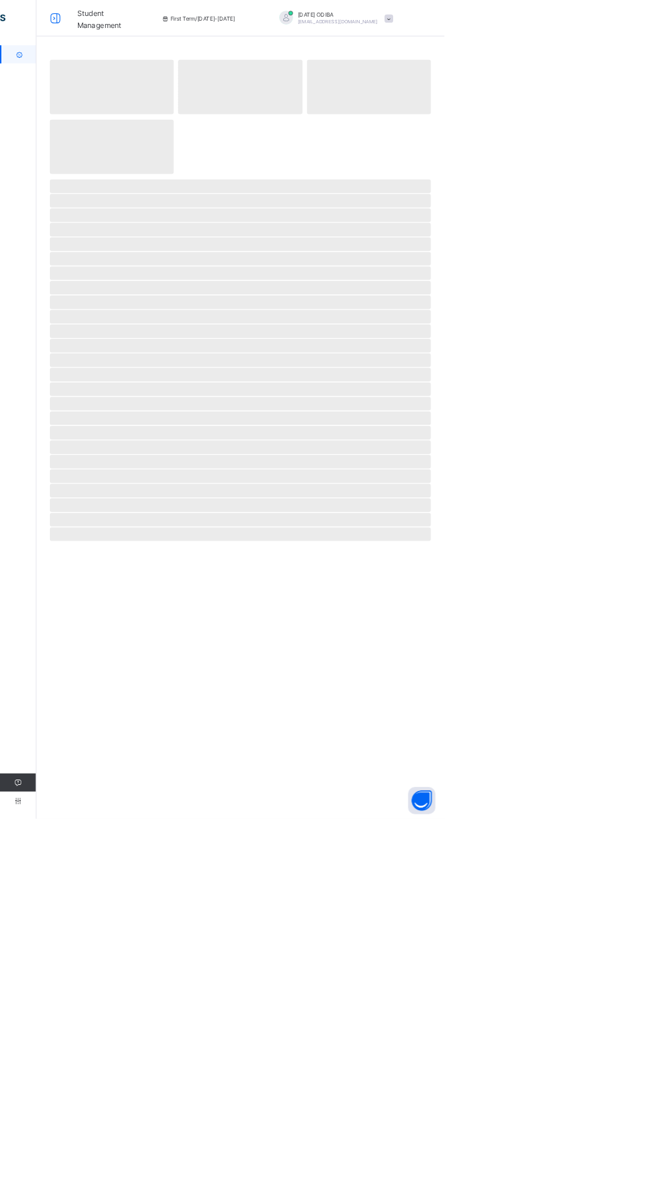
click at [80, 27] on icon at bounding box center [81, 26] width 23 height 19
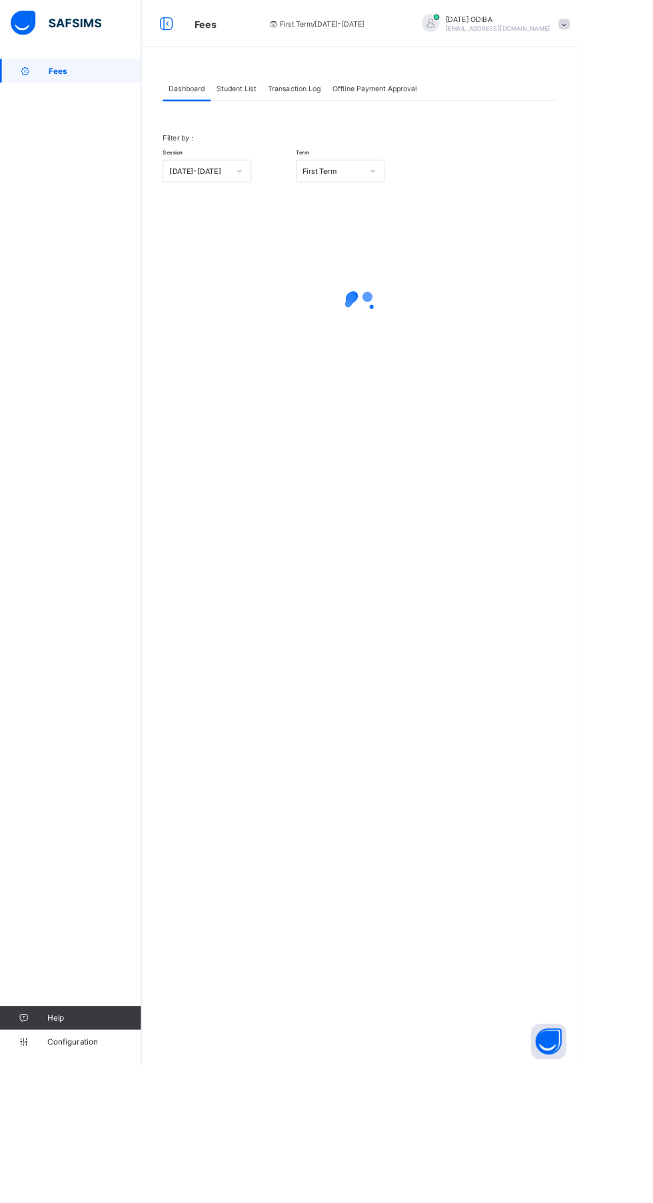
click at [48, 88] on link "Fees" at bounding box center [80, 80] width 160 height 27
click at [290, 107] on div "Student List" at bounding box center [267, 100] width 58 height 27
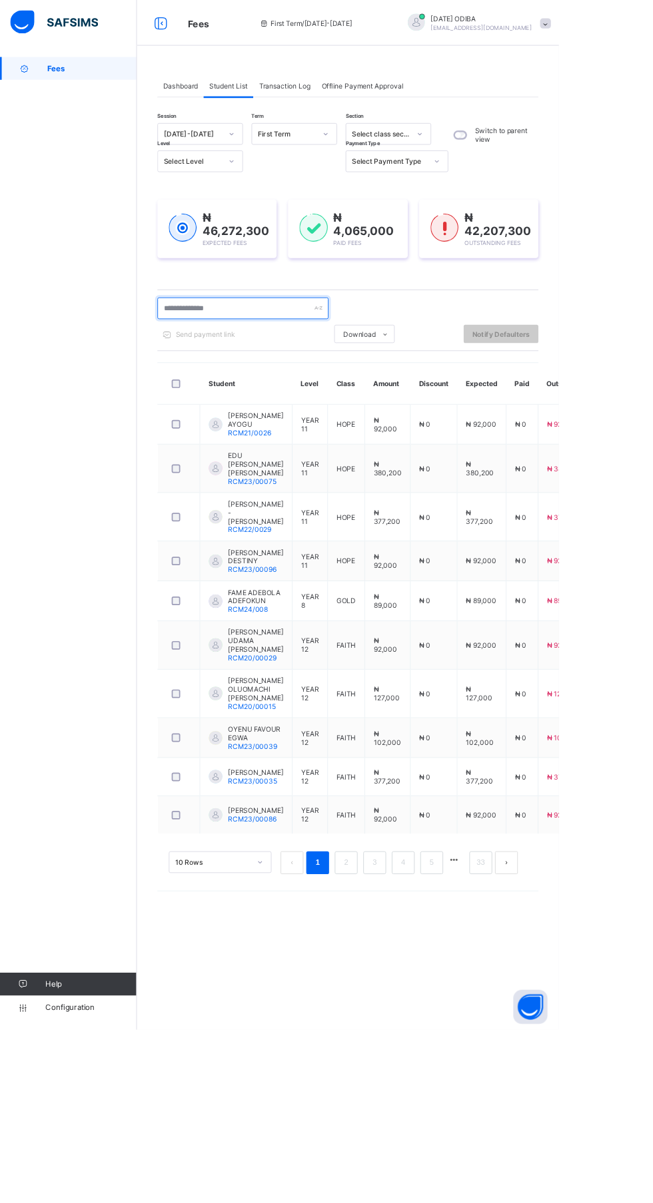
click at [305, 360] on input "text" at bounding box center [284, 360] width 200 height 25
click at [246, 365] on input "text" at bounding box center [284, 360] width 200 height 25
click at [262, 382] on div "Send payment link" at bounding box center [234, 390] width 101 height 21
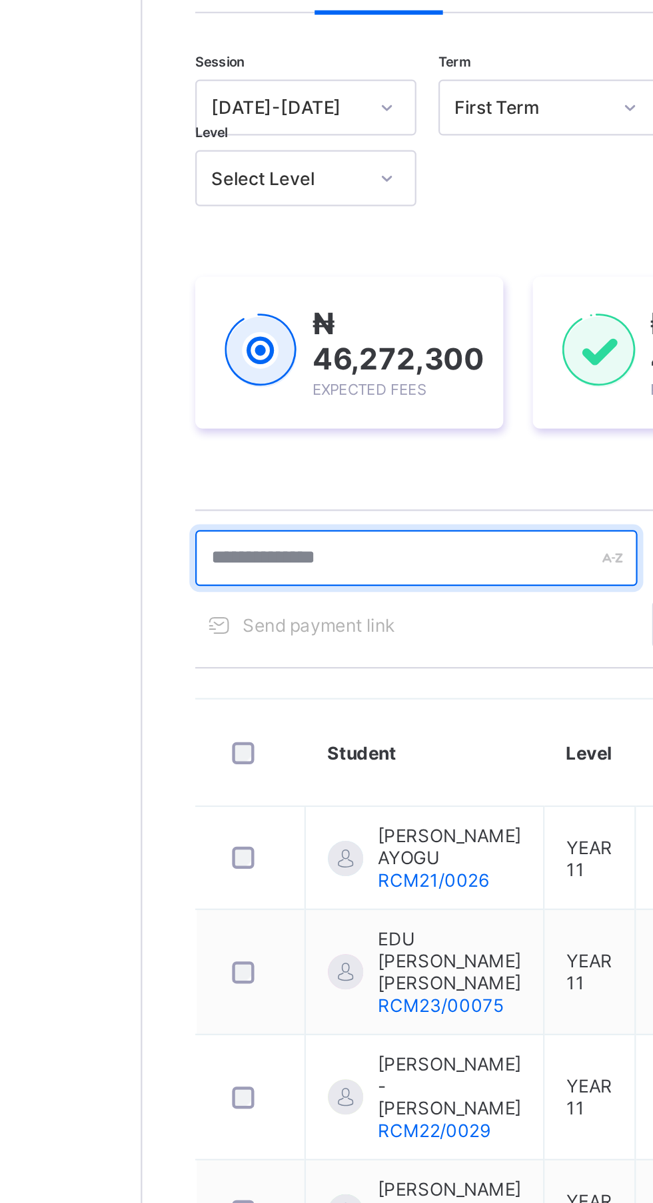
click at [261, 361] on input "text" at bounding box center [284, 360] width 200 height 25
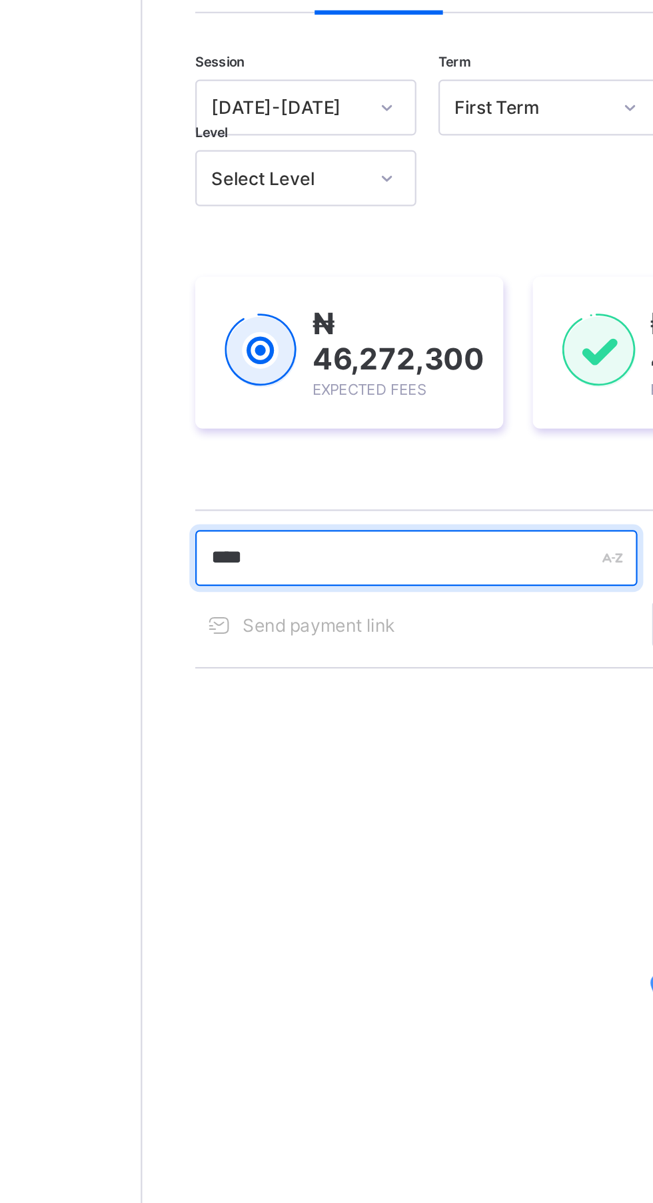
type input "*****"
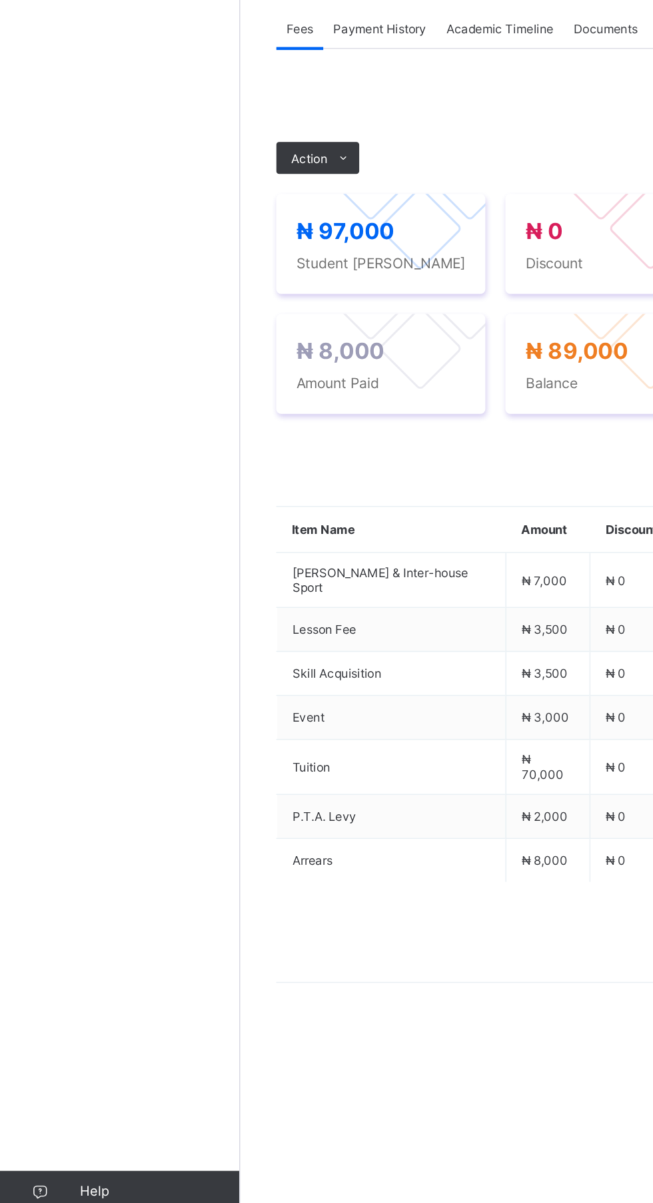
click at [226, 467] on icon at bounding box center [229, 462] width 10 height 9
click at [0, 0] on li "Receive Payment" at bounding box center [0, 0] width 0 height 0
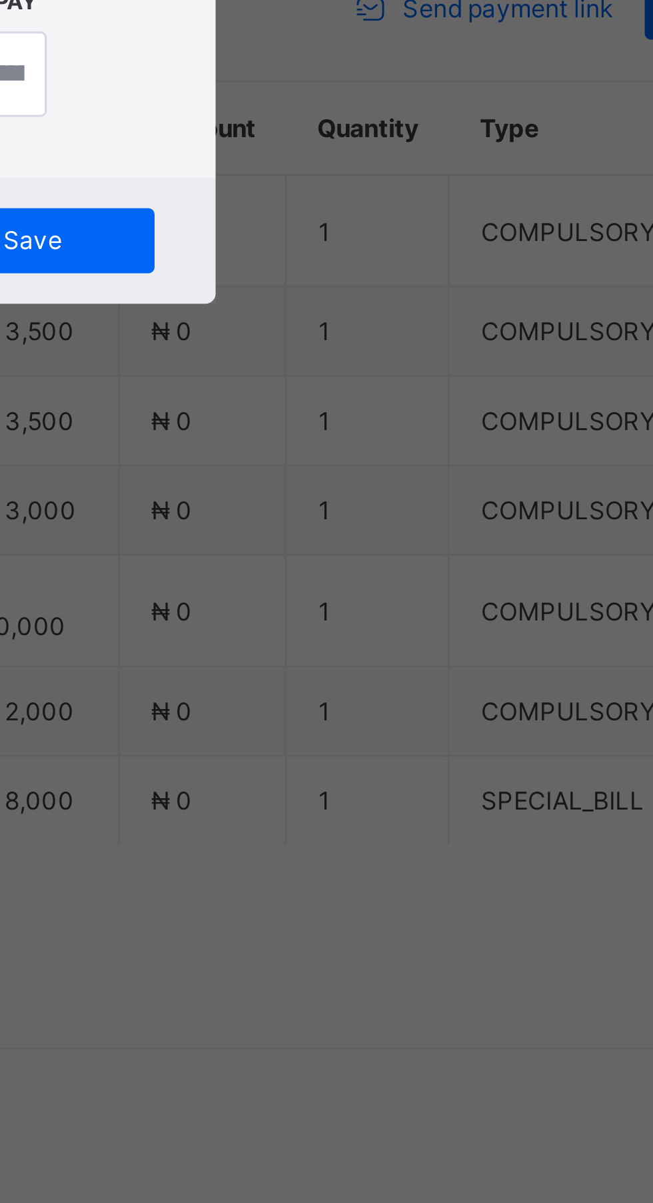
click at [296, 642] on div "Bank Select bank" at bounding box center [271, 629] width 47 height 25
click at [300, 576] on div "POS" at bounding box center [273, 562] width 51 height 28
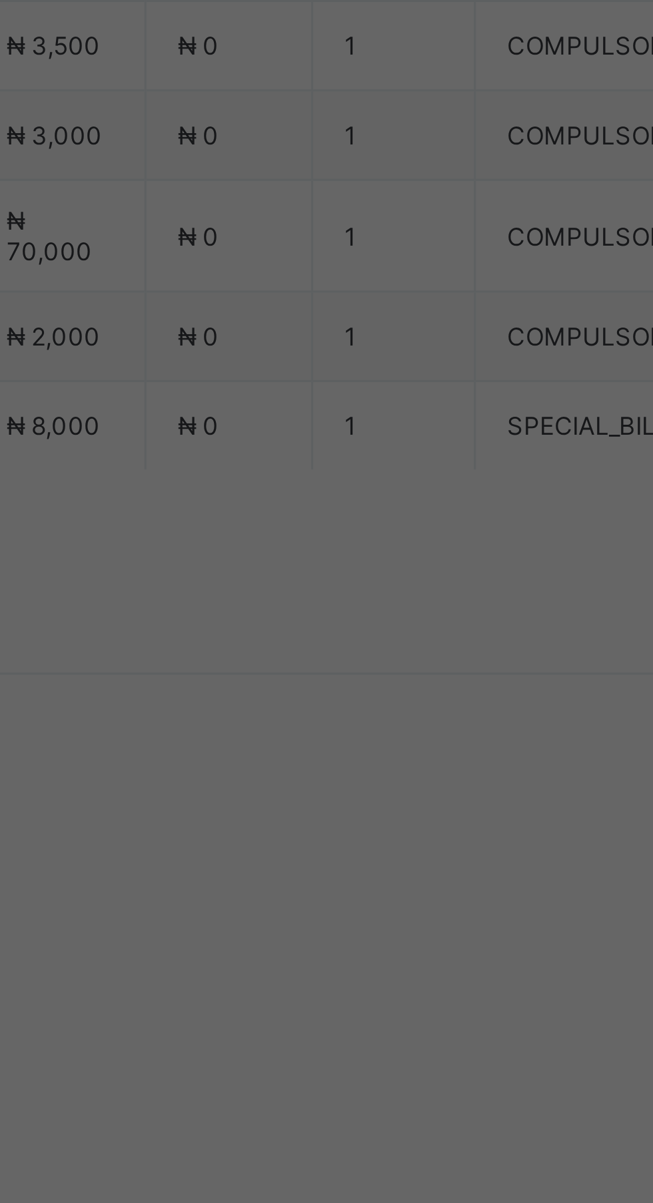
scroll to position [155, 0]
click at [295, 646] on div "Zenith Bank - Royal College Masaka" at bounding box center [272, 615] width 46 height 61
click at [350, 645] on div at bounding box center [325, 631] width 47 height 28
type input "***"
click at [333, 699] on input "date" at bounding box center [290, 685] width 85 height 28
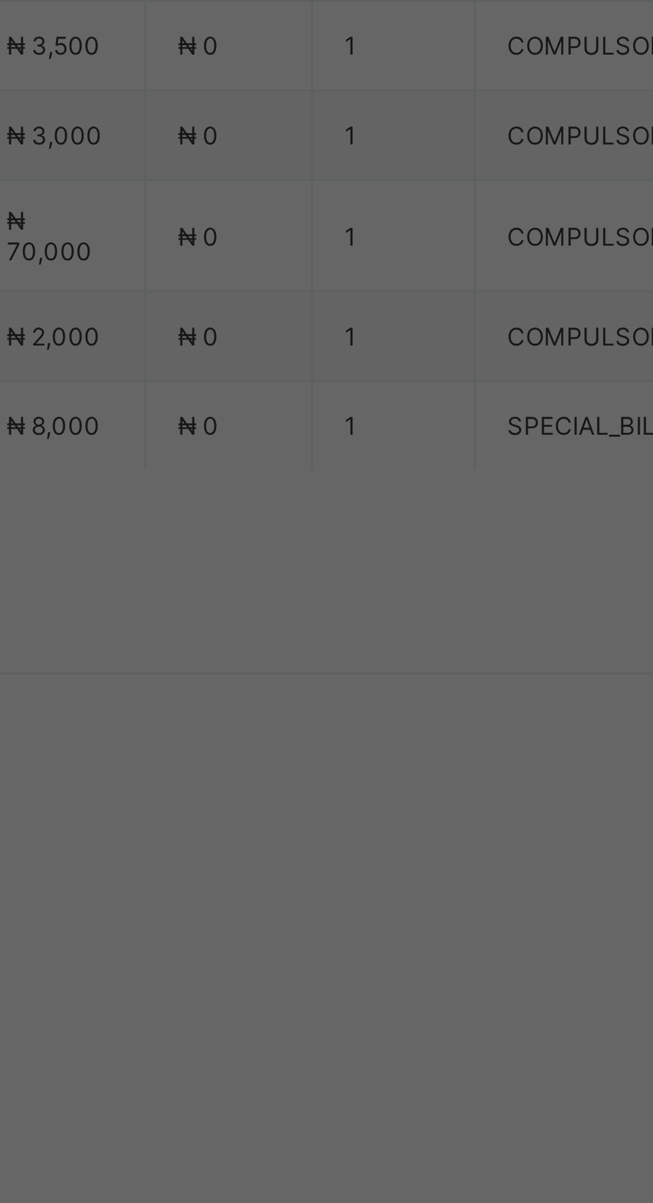
type input "**********"
click at [368, 706] on input "currency" at bounding box center [354, 692] width 29 height 28
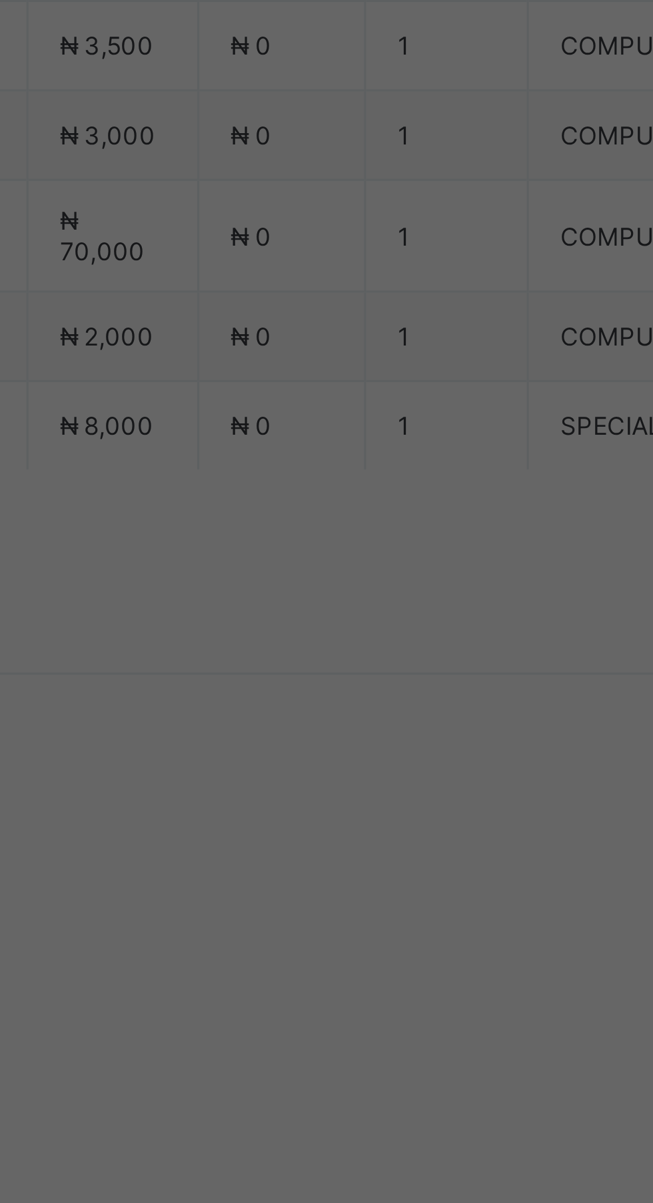
click at [371, 706] on input "currency" at bounding box center [355, 692] width 31 height 28
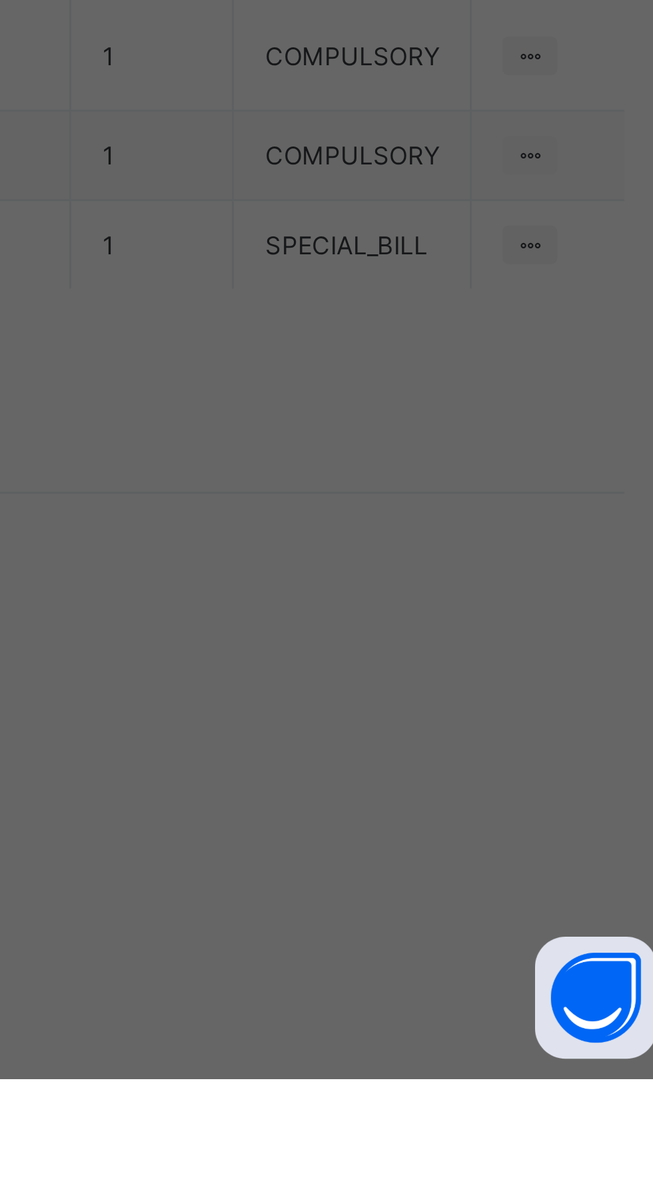
click at [404, 757] on div "Save" at bounding box center [364, 746] width 80 height 21
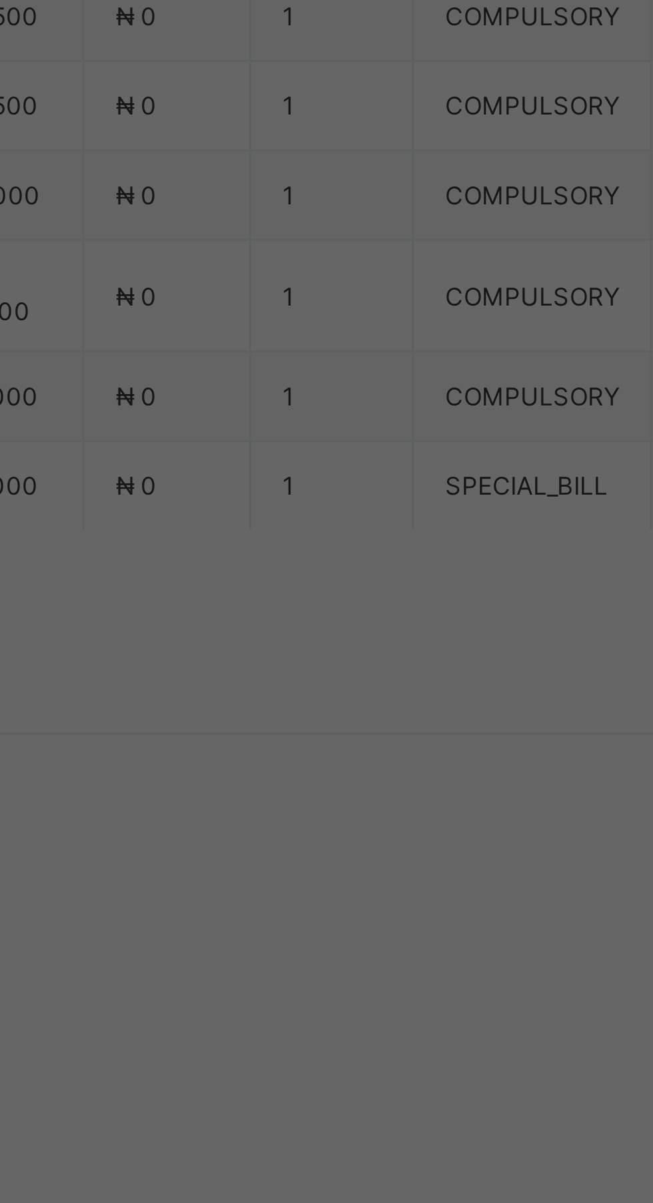
click at [404, 757] on div "Save" at bounding box center [364, 746] width 80 height 21
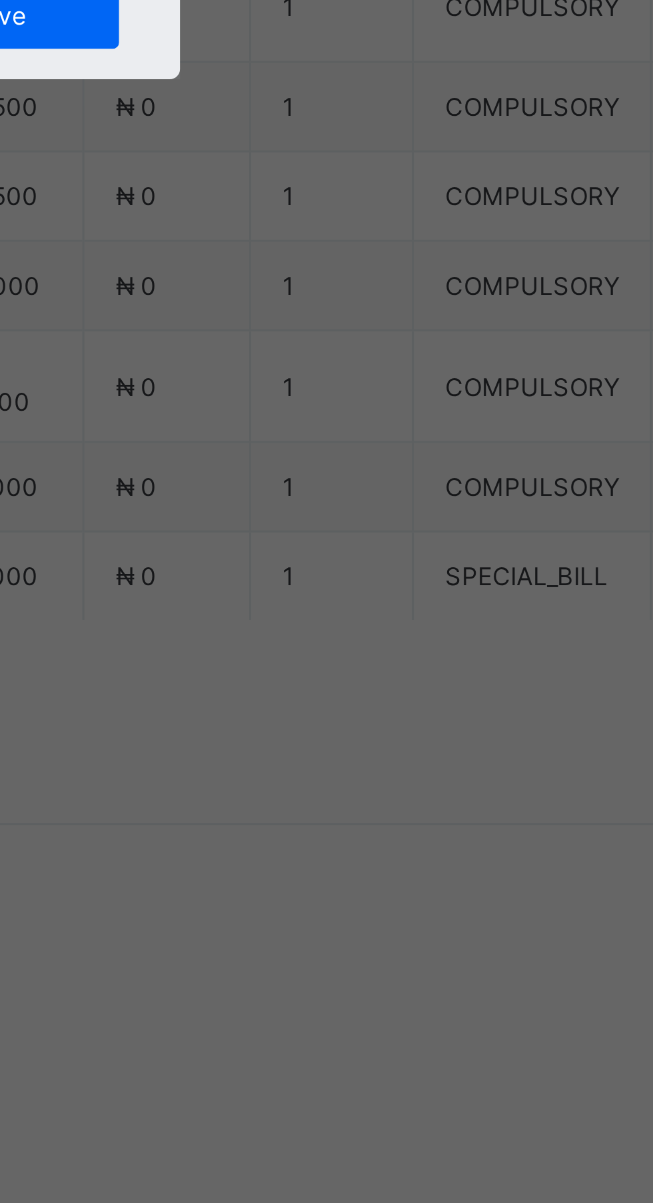
click at [371, 706] on input "currency" at bounding box center [355, 692] width 31 height 28
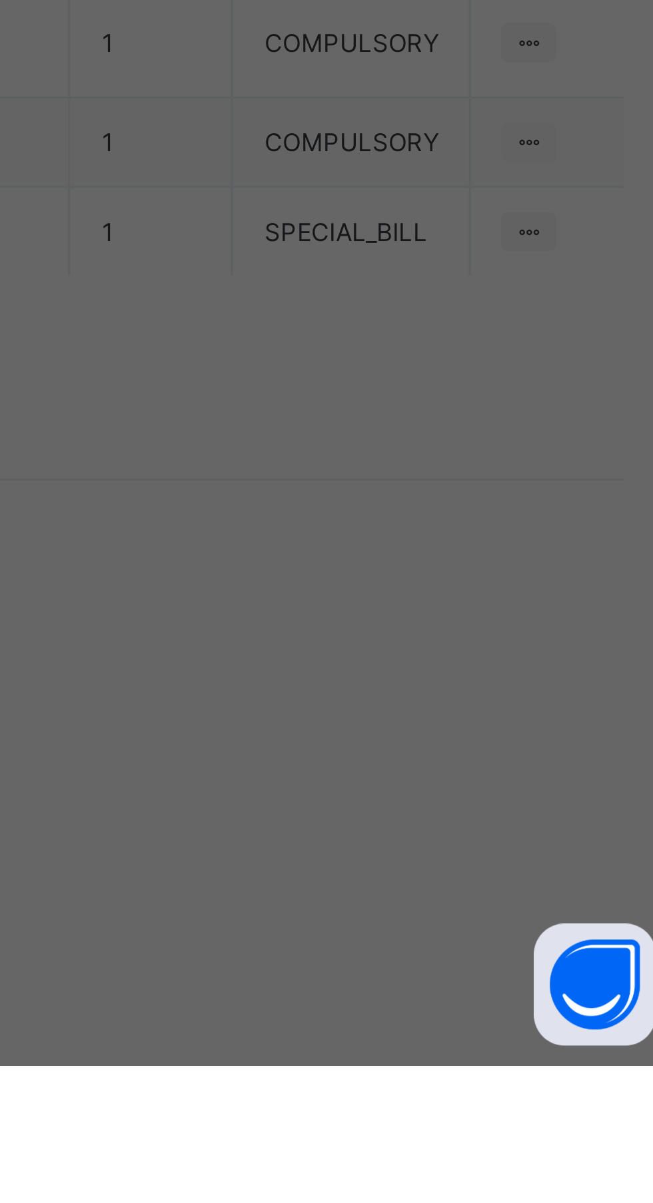
click at [371, 706] on input "currency" at bounding box center [355, 692] width 31 height 28
type input "****"
click at [307, 751] on span "Cancel" at bounding box center [293, 746] width 27 height 10
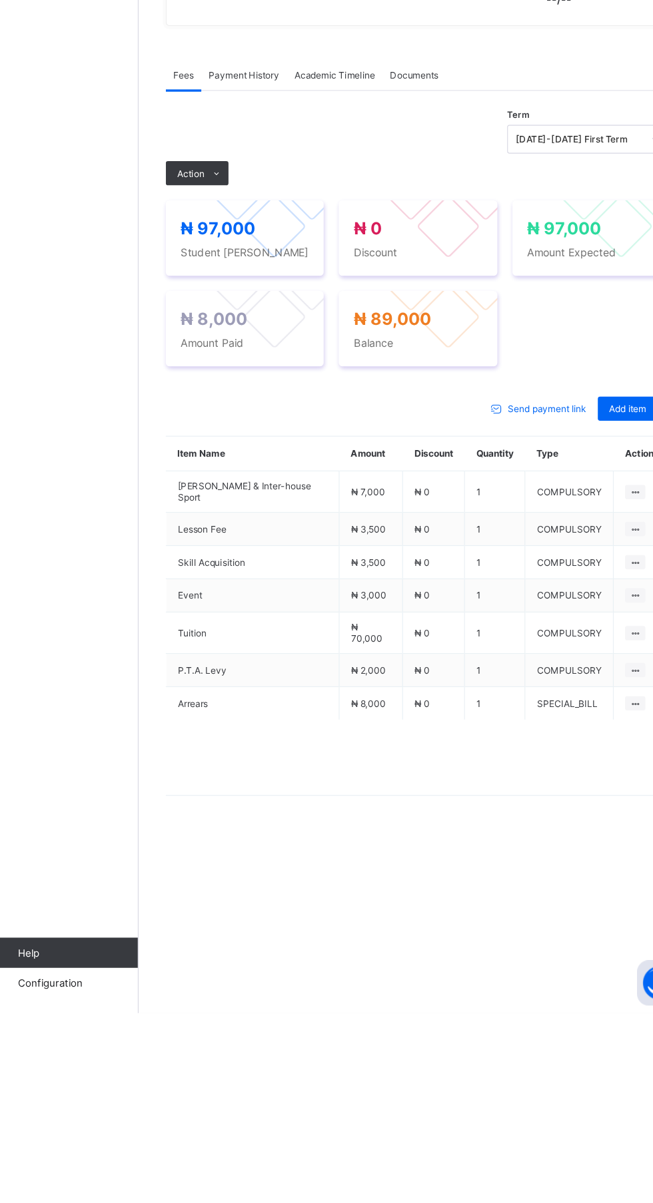
click at [224, 473] on span at bounding box center [228, 462] width 21 height 21
click at [0, 0] on li "Receive Payment" at bounding box center [0, 0] width 0 height 0
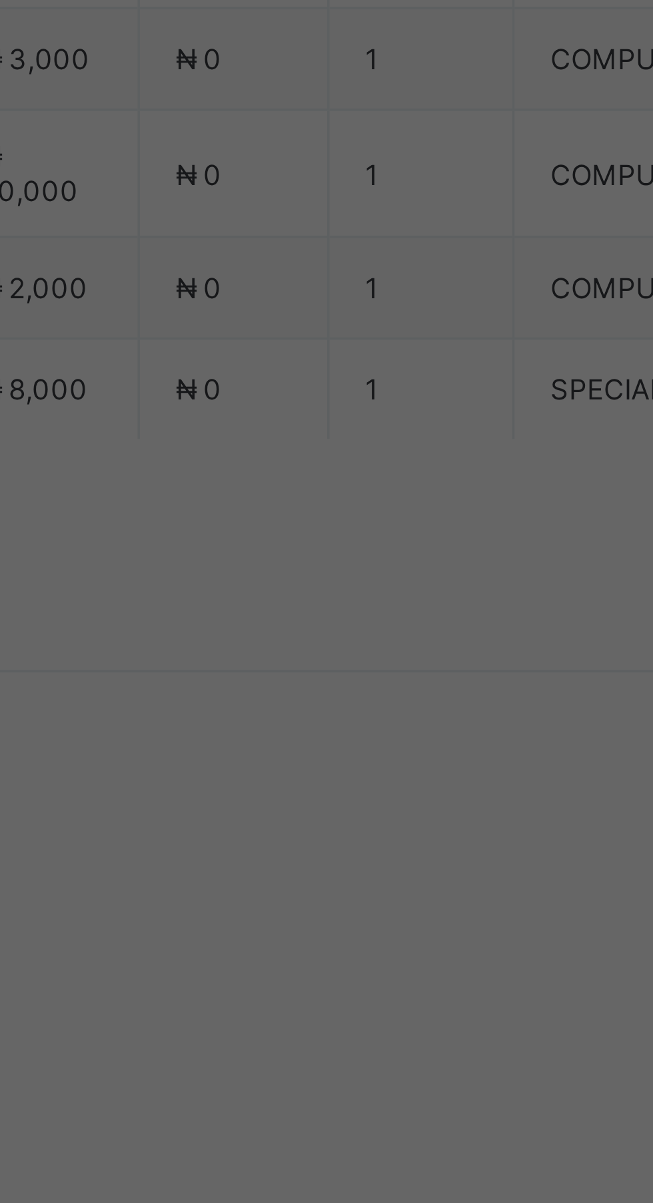
scroll to position [160, 0]
click at [295, 641] on div "Zenith Bank - Royal College Masaka" at bounding box center [272, 610] width 46 height 61
click at [350, 645] on input "text" at bounding box center [325, 631] width 47 height 28
type input "*****"
click at [333, 699] on input "date" at bounding box center [290, 685] width 85 height 28
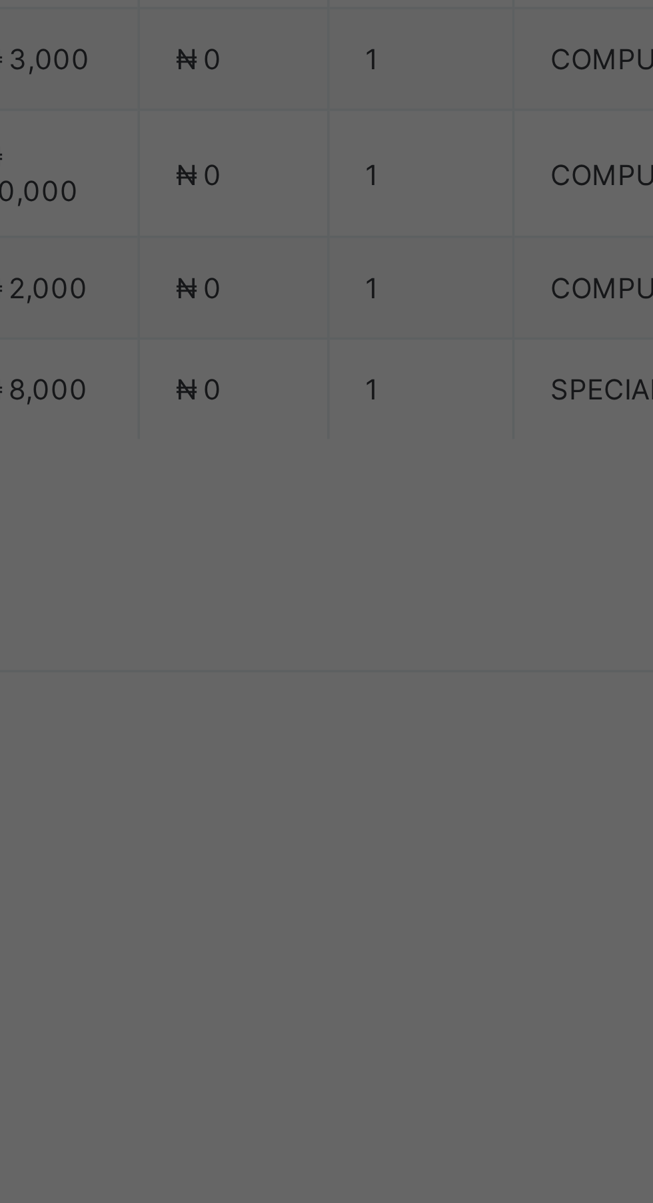
type input "**********"
click at [371, 706] on input "currency" at bounding box center [355, 692] width 31 height 28
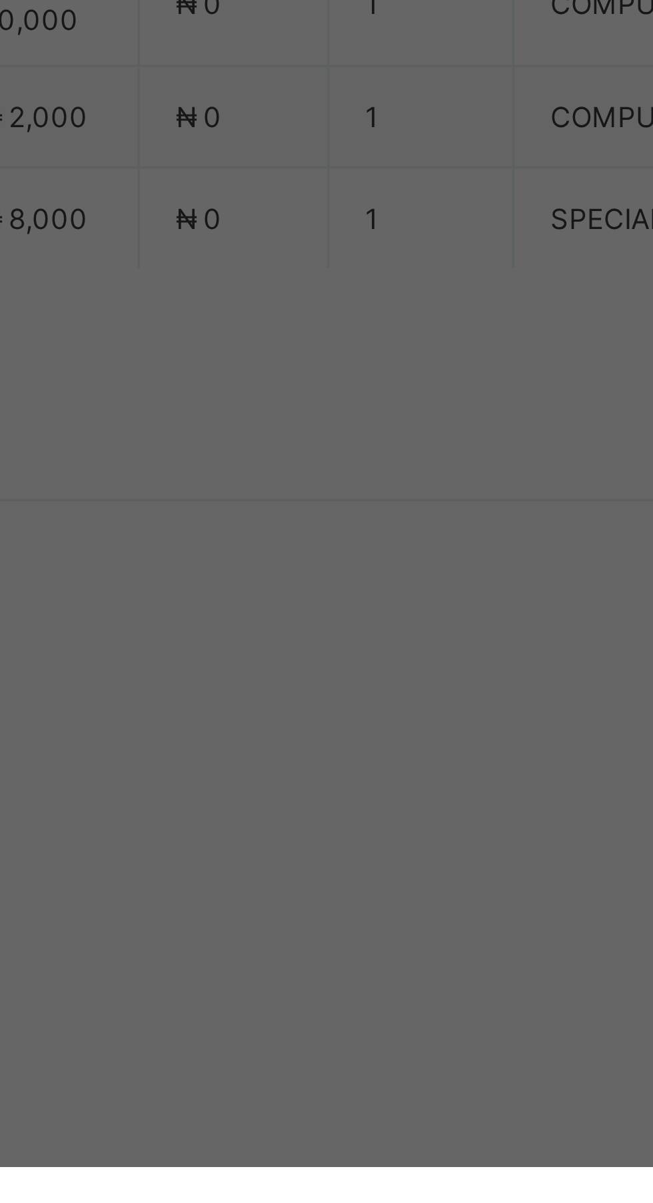
type input "********"
click at [394, 751] on span "Save" at bounding box center [364, 746] width 60 height 10
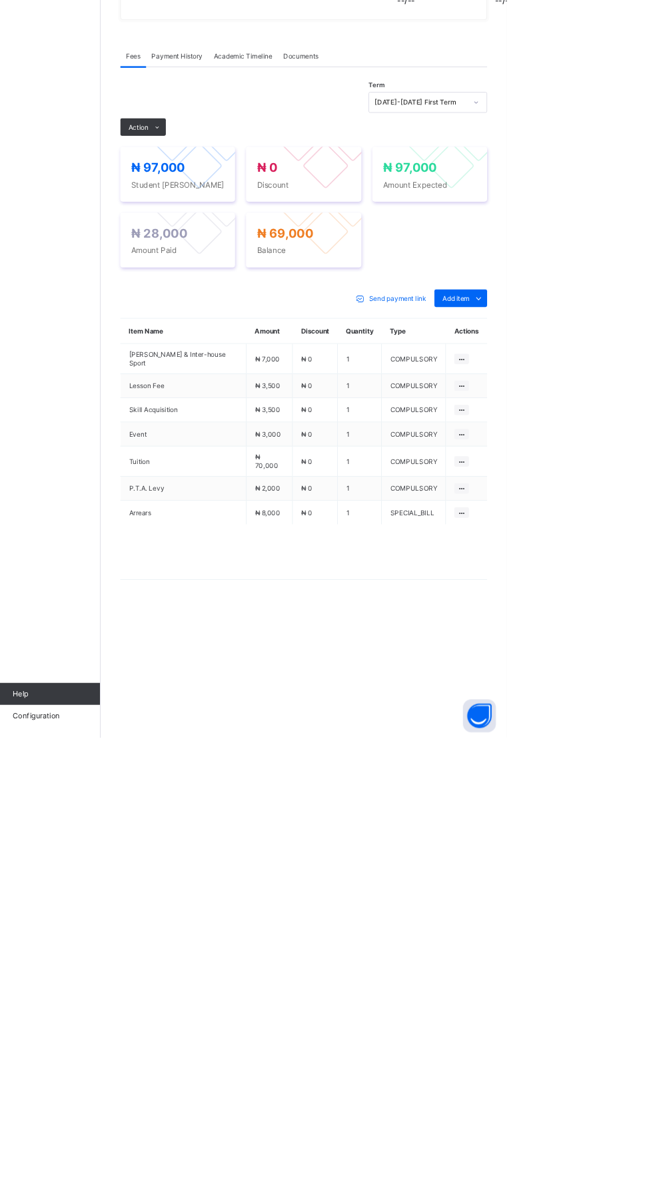
scroll to position [0, 0]
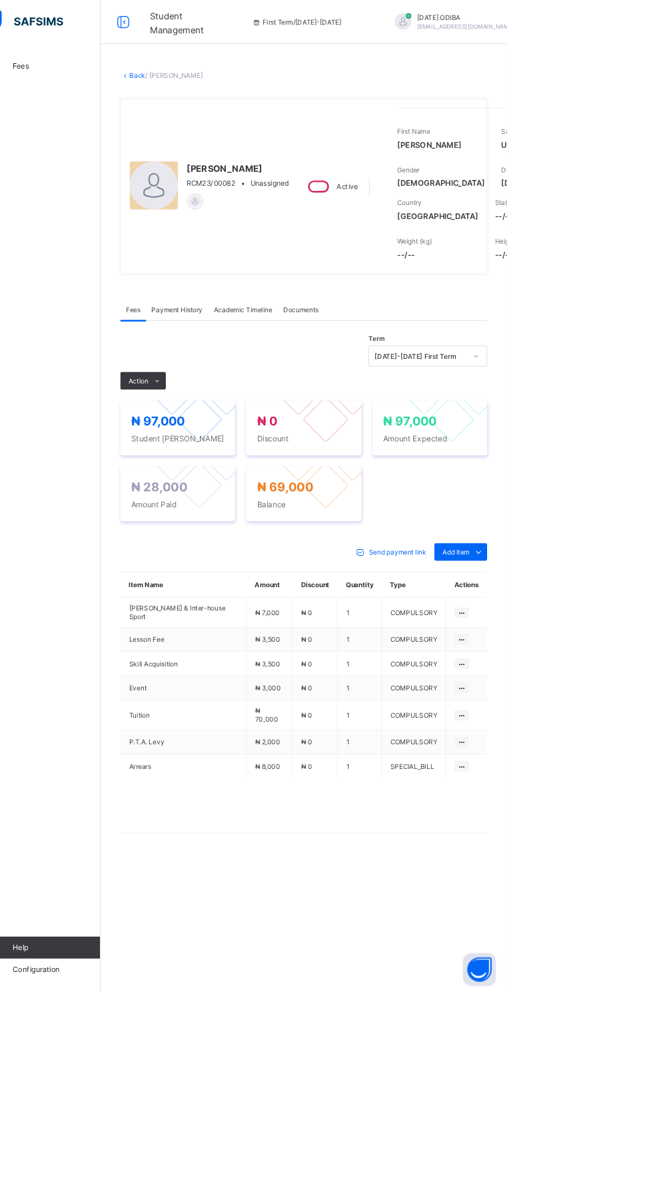
click at [263, 389] on div "Payment History" at bounding box center [252, 375] width 75 height 27
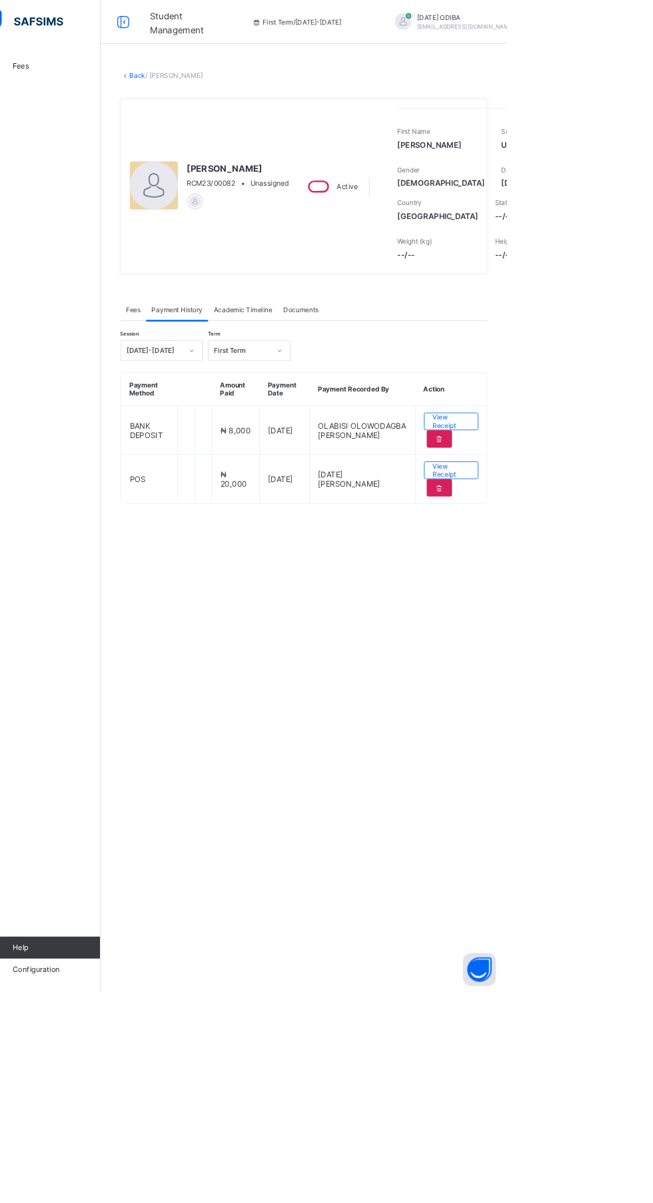
click at [591, 581] on span "View Receipt" at bounding box center [585, 571] width 45 height 20
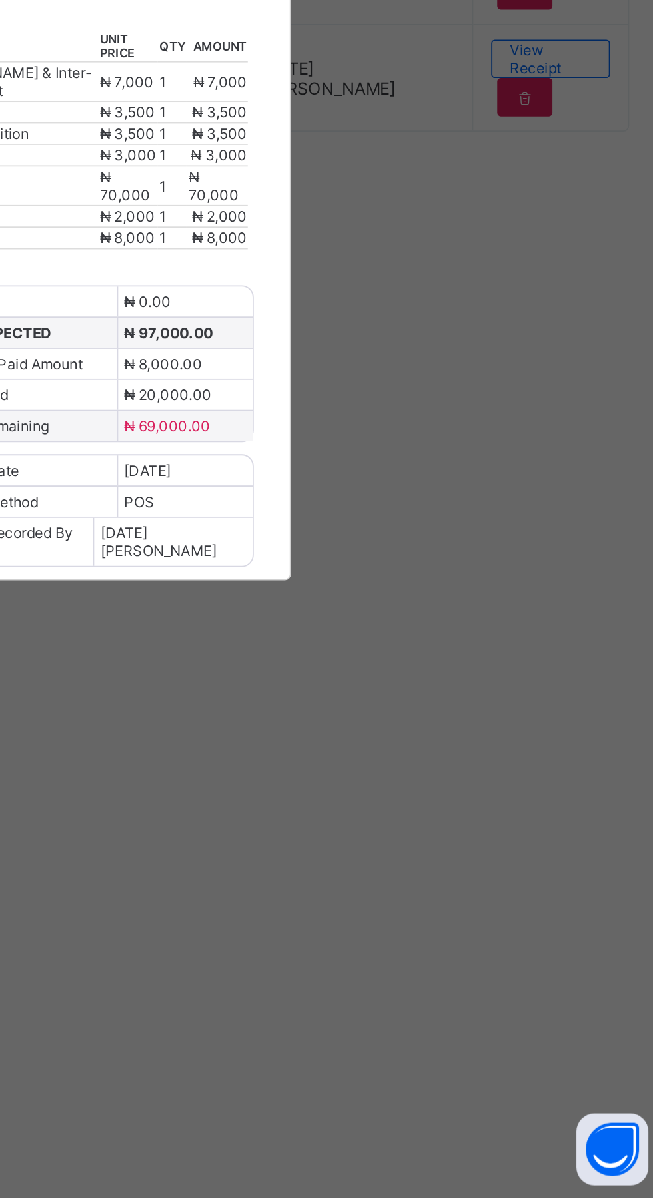
click at [402, 477] on span "Download receipt" at bounding box center [369, 473] width 66 height 10
